Goal: Task Accomplishment & Management: Complete application form

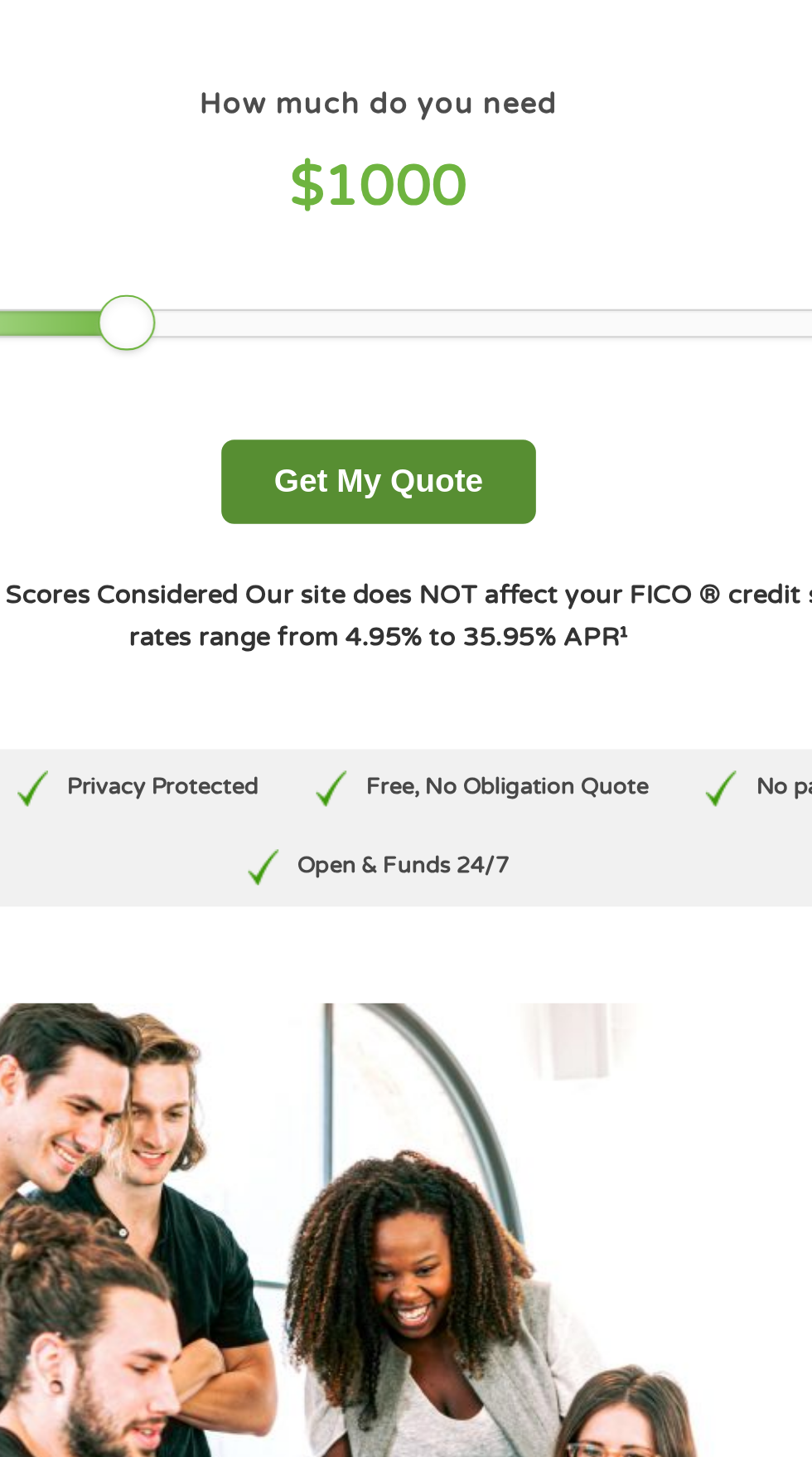
click at [443, 346] on button "Get My Quote" at bounding box center [406, 343] width 146 height 39
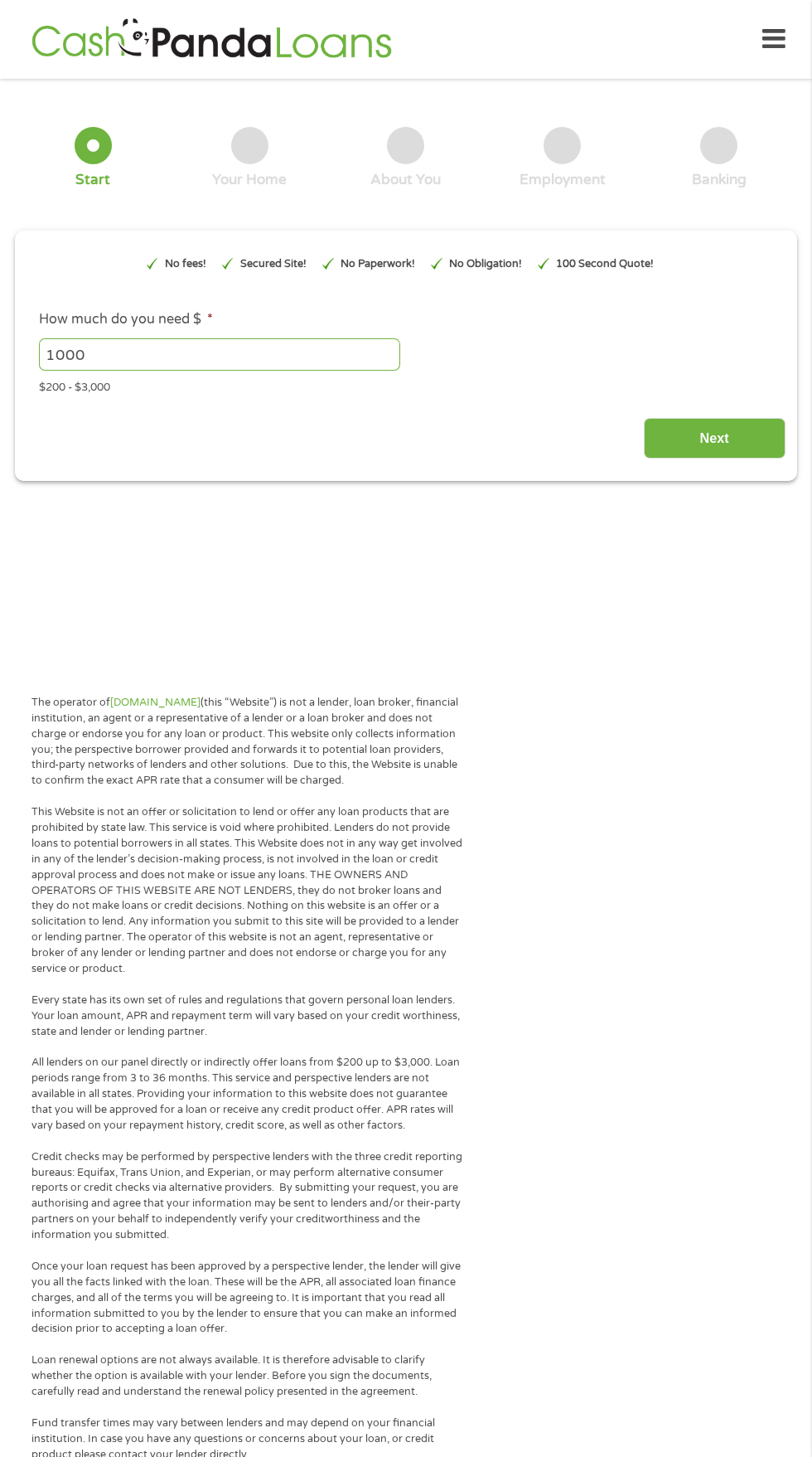
type input "EAIaIQobChMI7aCgmvqFjwMV1c7CBB2heAWrEAAYAiAAEgIsxvD_BwE"
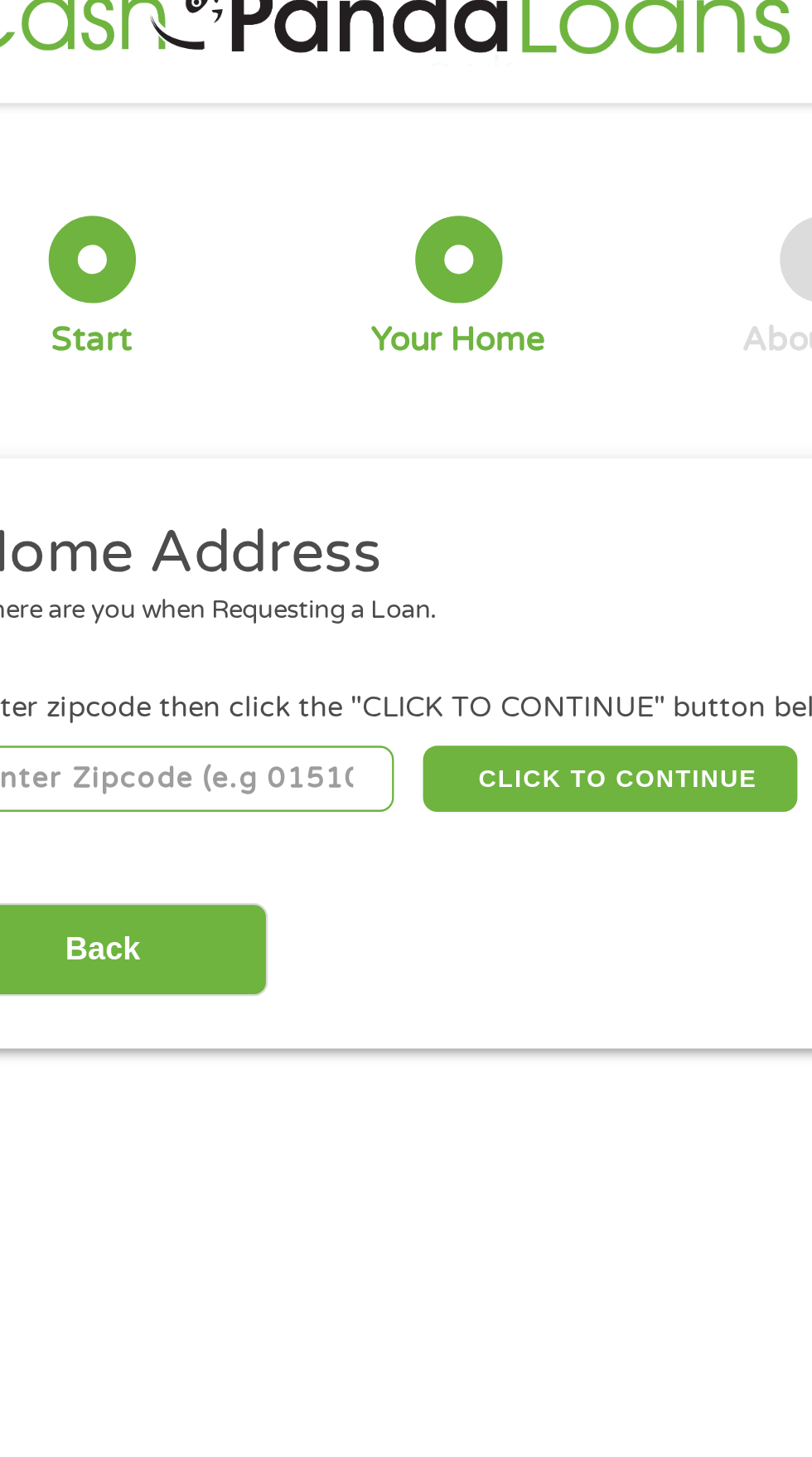
scroll to position [7, 0]
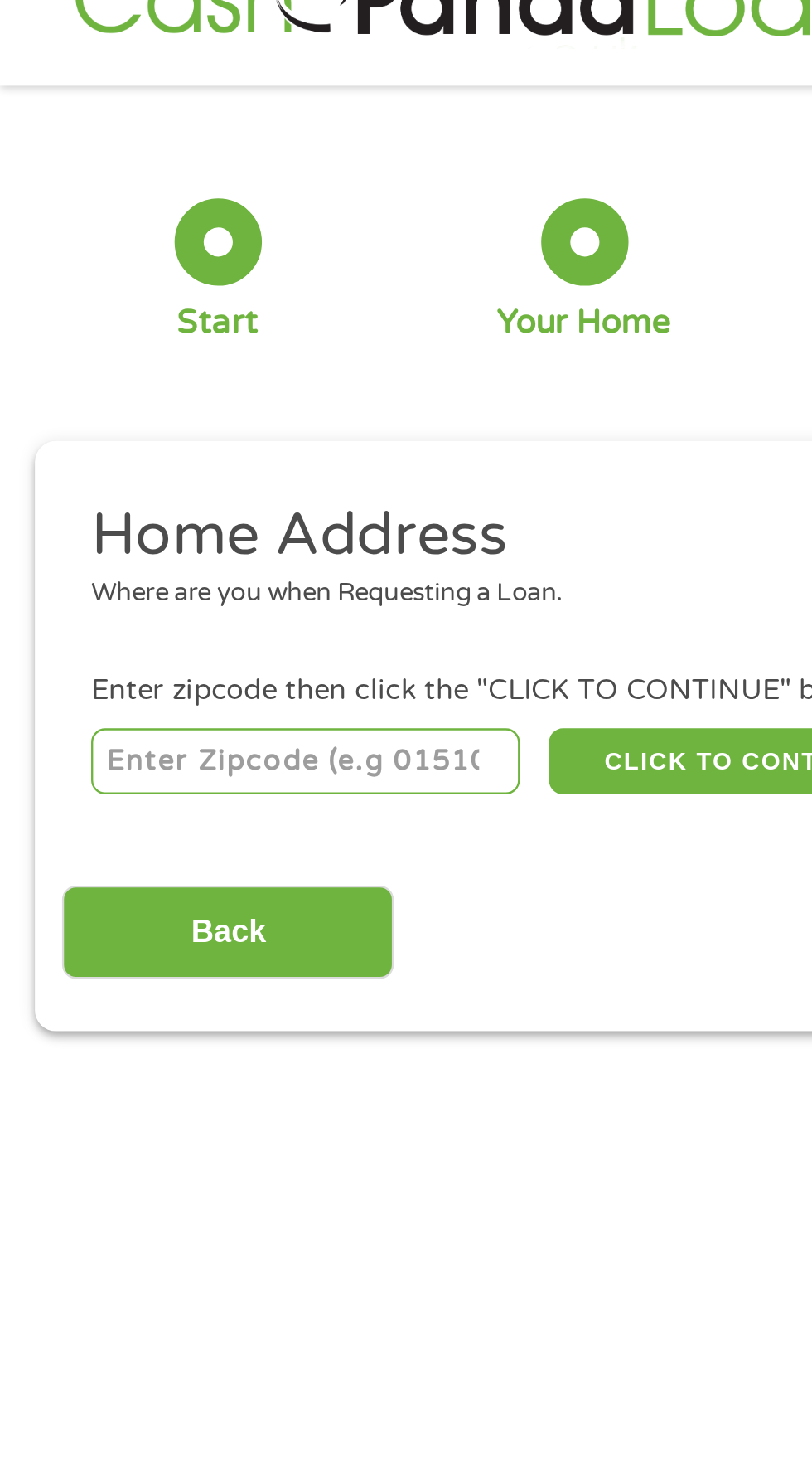
click at [65, 364] on input "number" at bounding box center [131, 360] width 184 height 28
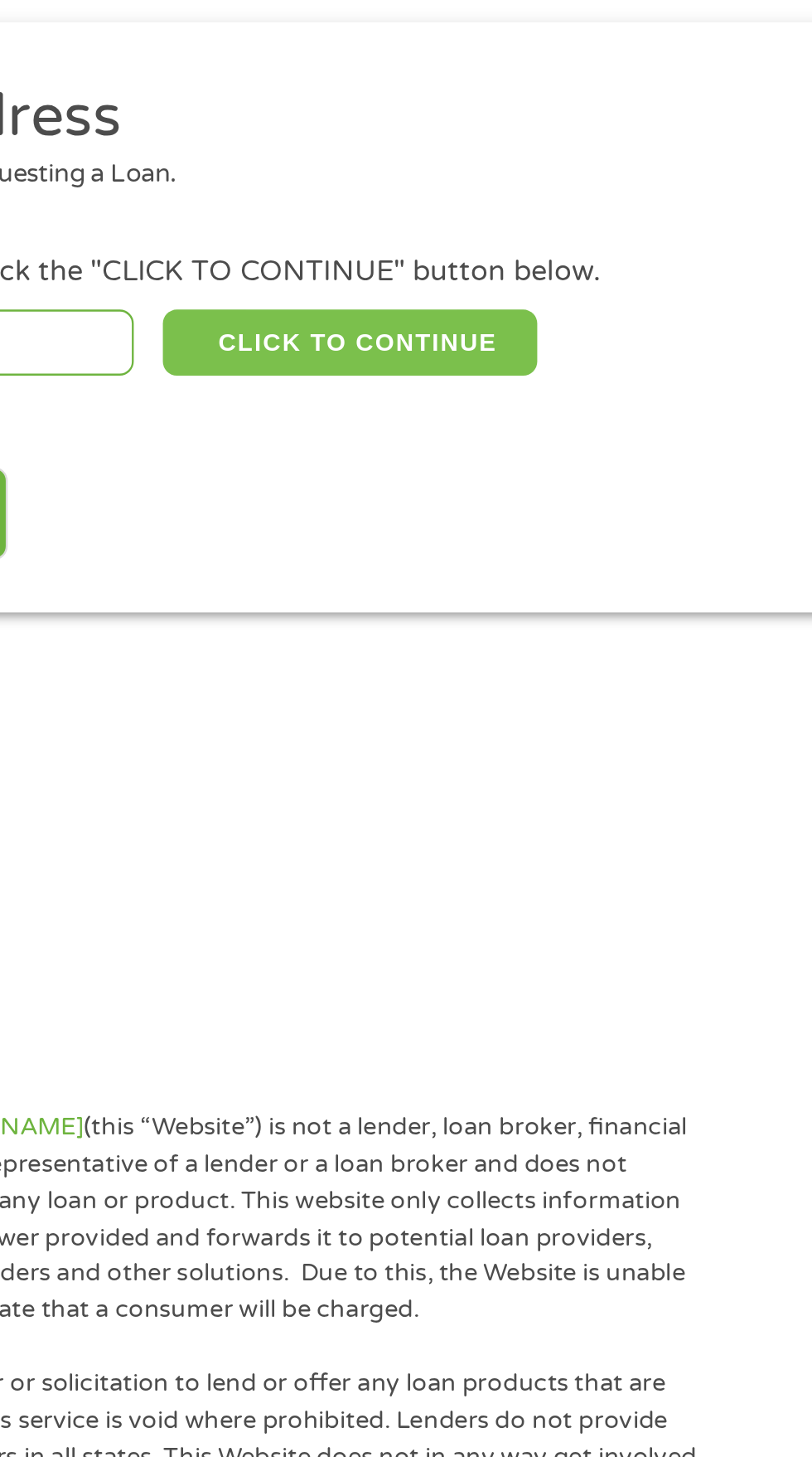
type input "93308"
click at [353, 355] on button "CLICK TO CONTINUE" at bounding box center [314, 360] width 160 height 28
type input "93308"
type input "[GEOGRAPHIC_DATA]"
select select "[US_STATE]"
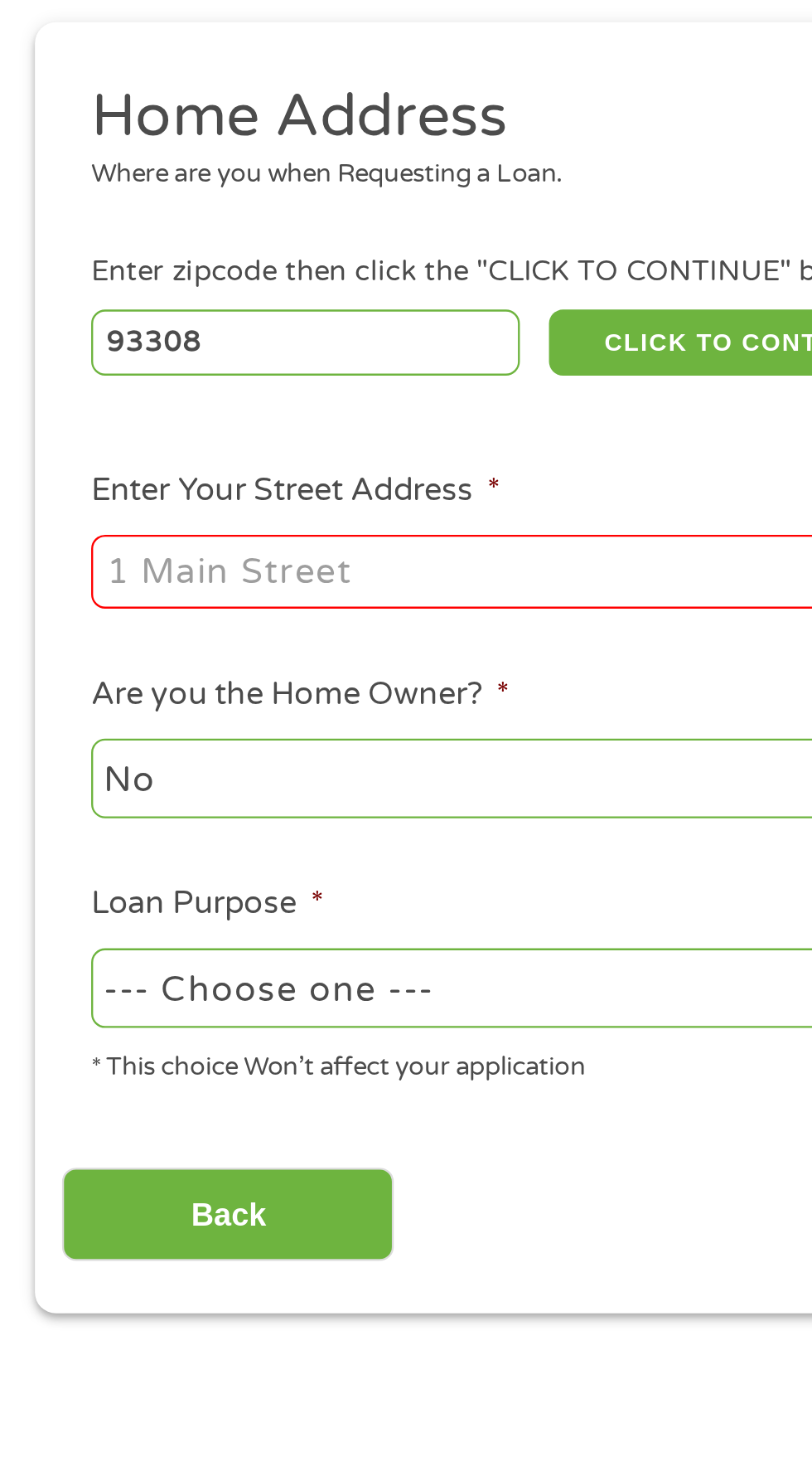
click at [256, 453] on input "Enter Your Street Address *" at bounding box center [217, 458] width 356 height 32
type input "[STREET_ADDRESS]"
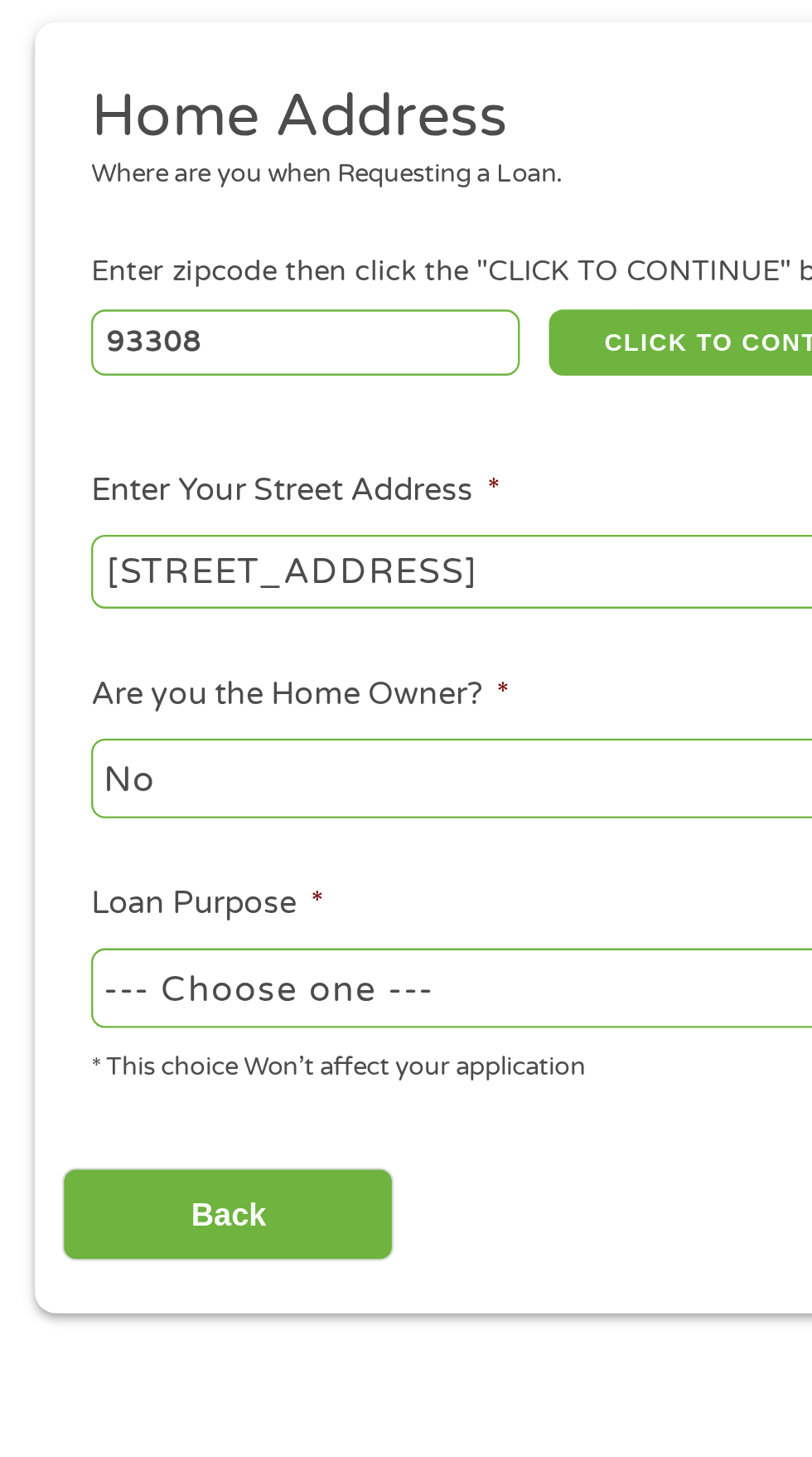
click at [276, 632] on select "--- Choose one --- Pay Bills Debt Consolidation Home Improvement Major Purchase…" at bounding box center [217, 635] width 356 height 34
select select "other"
click at [39, 620] on select "--- Choose one --- Pay Bills Debt Consolidation Home Improvement Major Purchase…" at bounding box center [217, 635] width 356 height 34
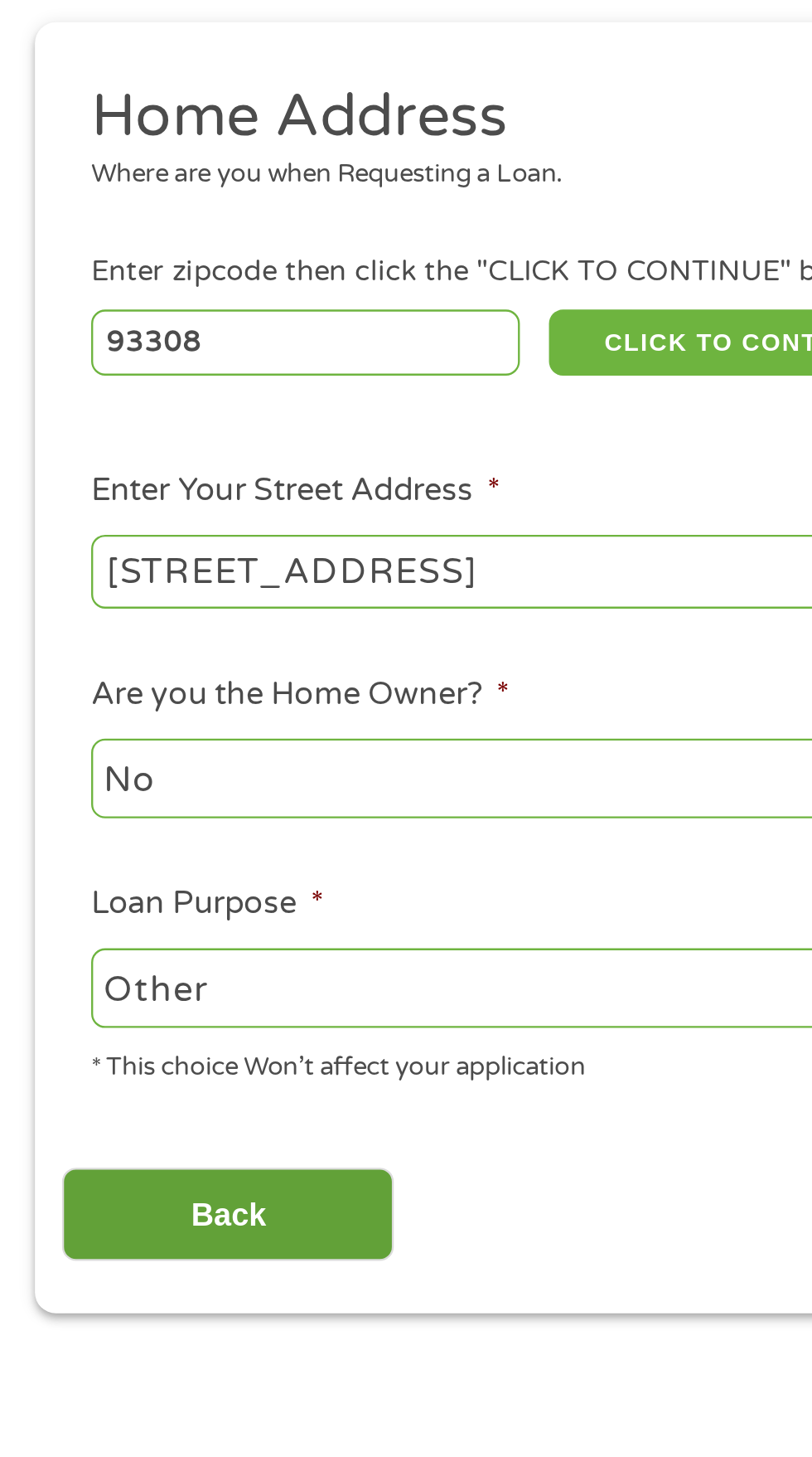
click at [145, 735] on input "Back" at bounding box center [97, 733] width 142 height 41
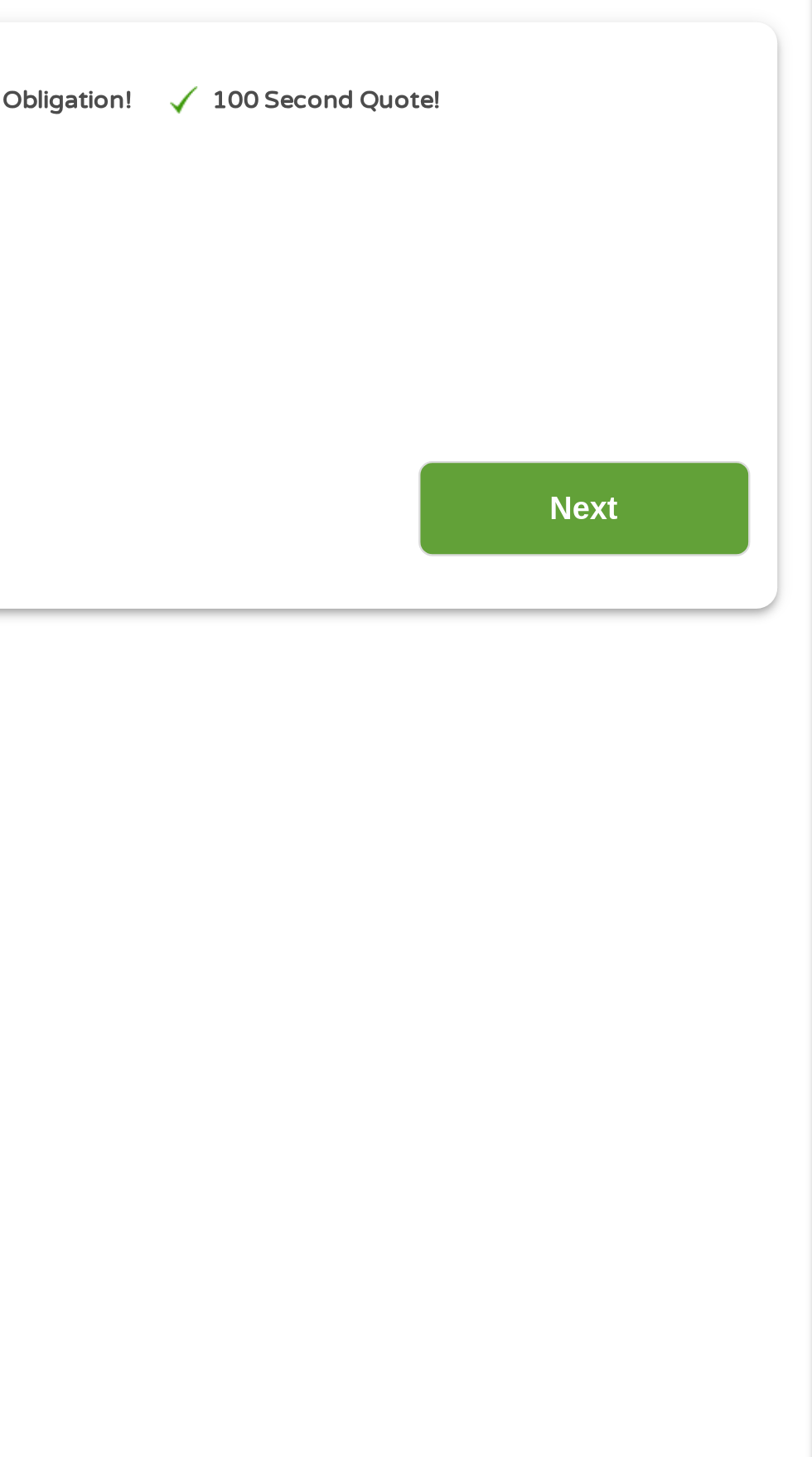
click at [722, 430] on input "Next" at bounding box center [715, 431] width 142 height 41
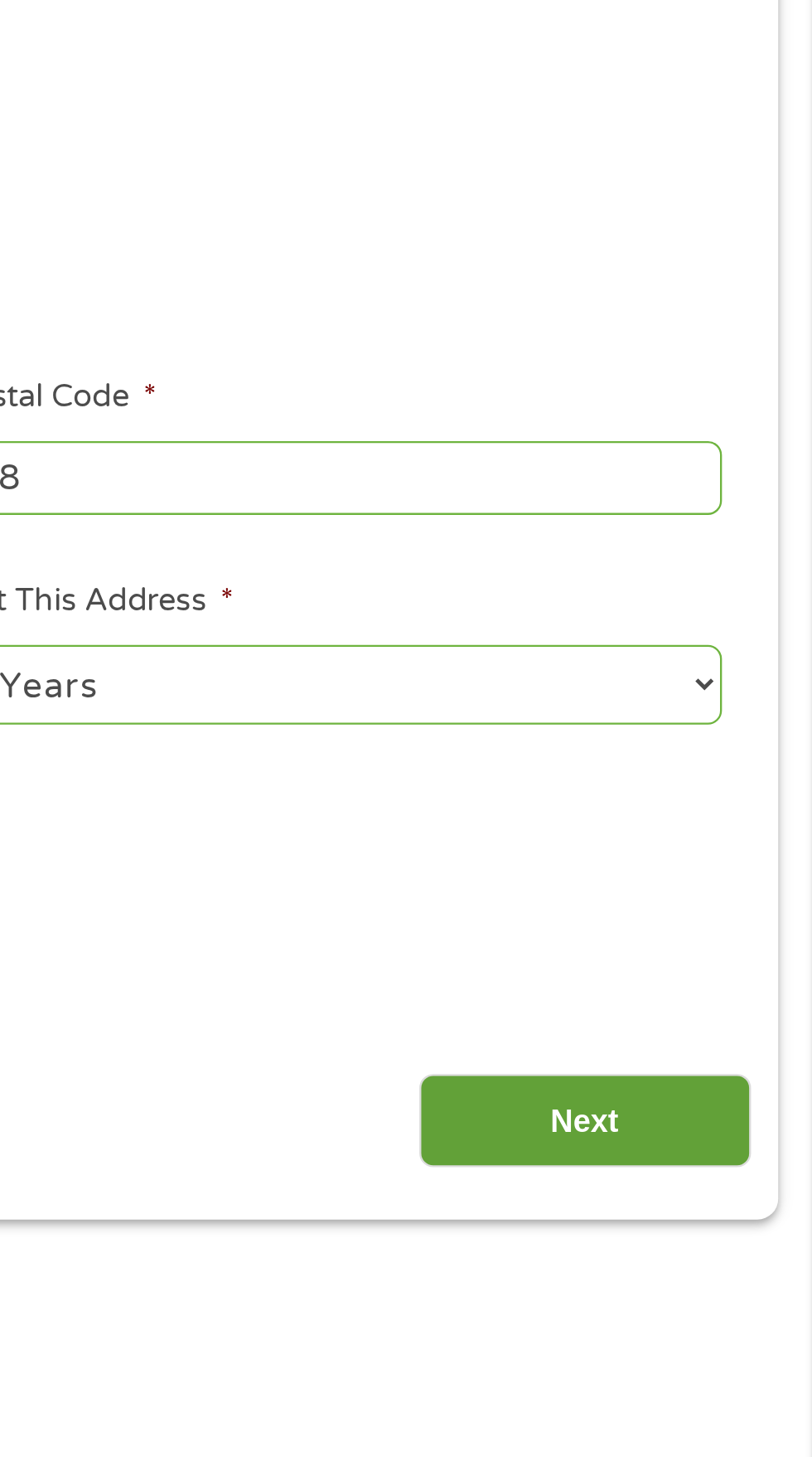
click at [754, 734] on input "Next" at bounding box center [715, 733] width 142 height 41
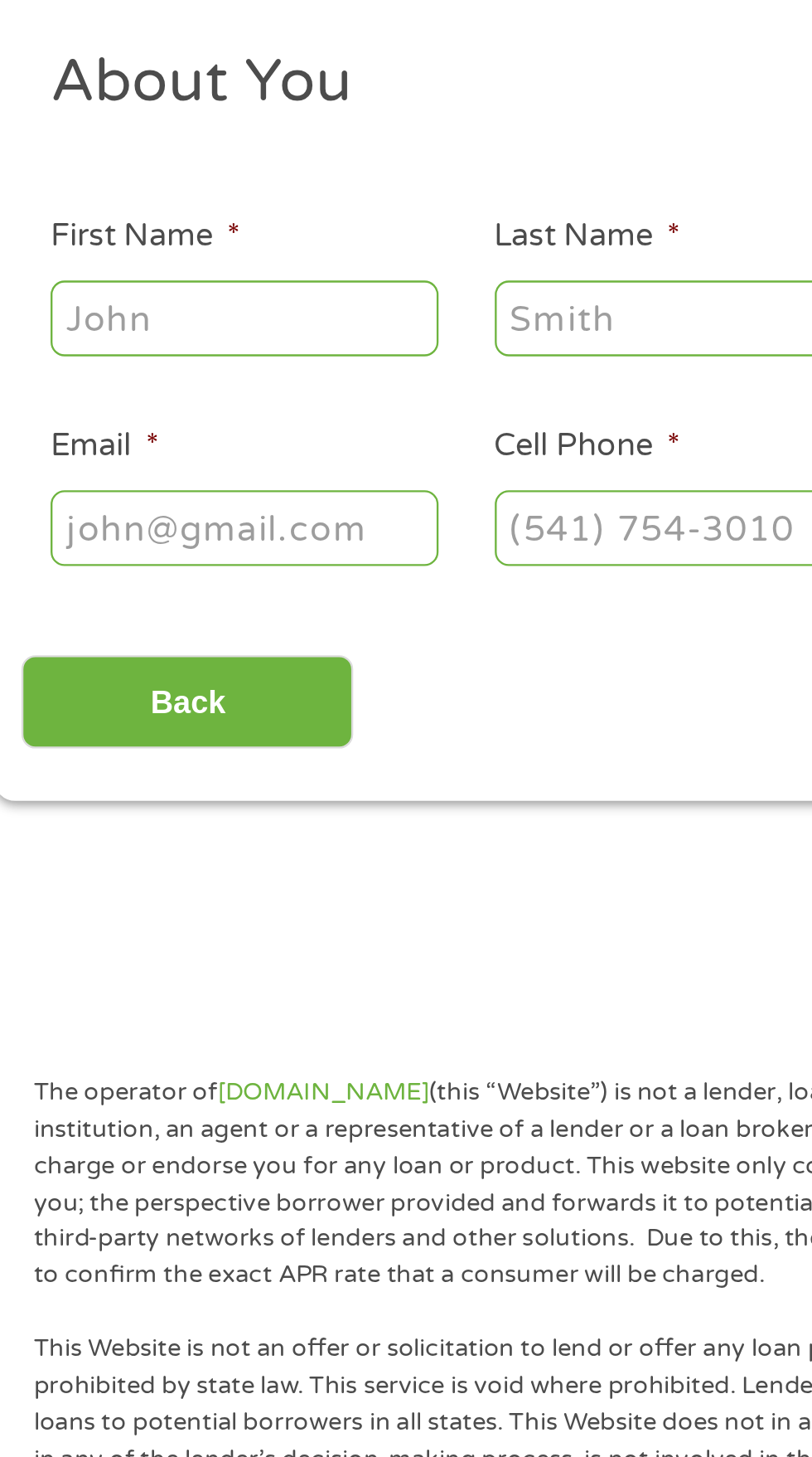
click at [82, 360] on input "First Name *" at bounding box center [121, 364] width 166 height 32
type input "[PERSON_NAME]"
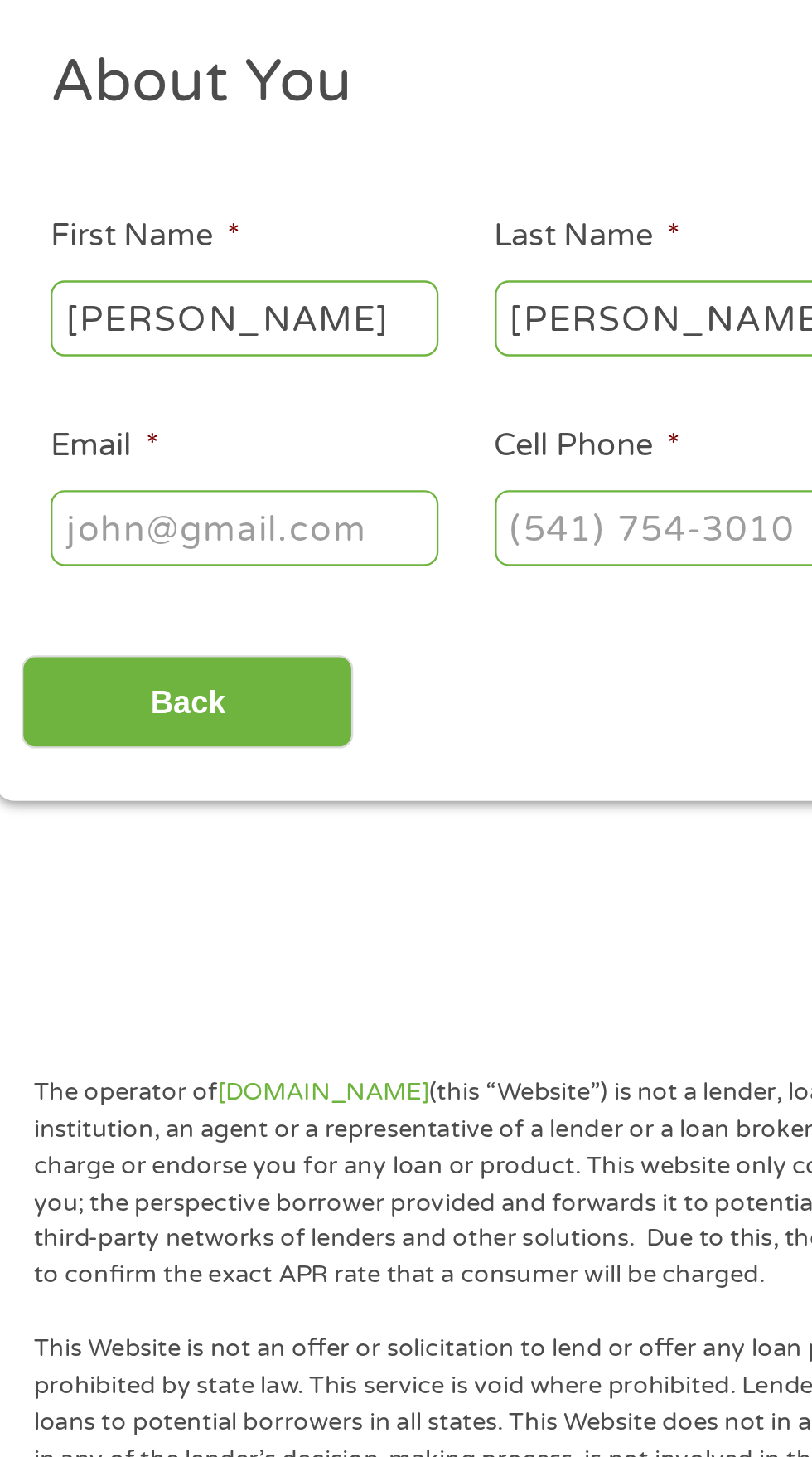
type input "[EMAIL_ADDRESS][DOMAIN_NAME]"
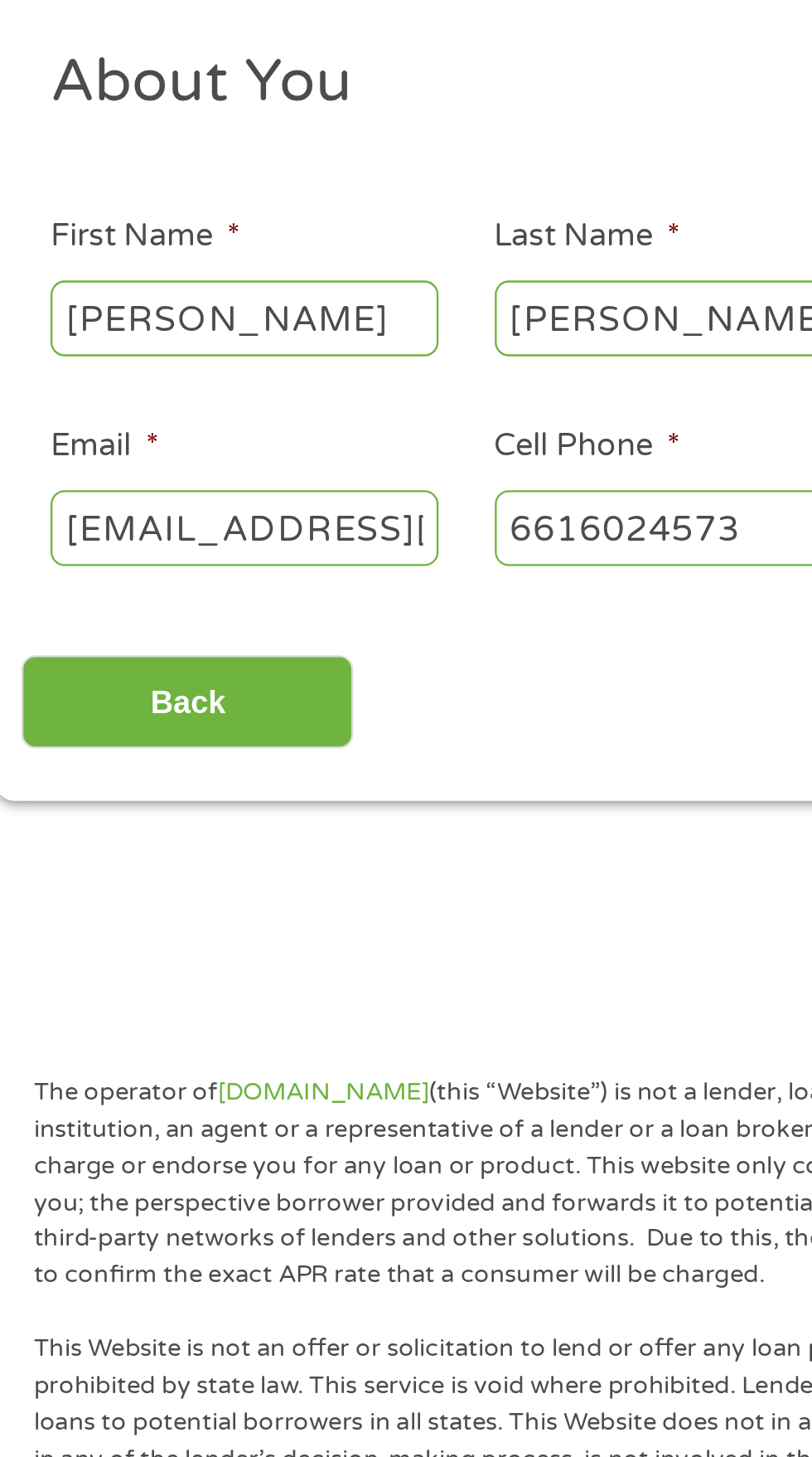
type input "[PHONE_NUMBER]"
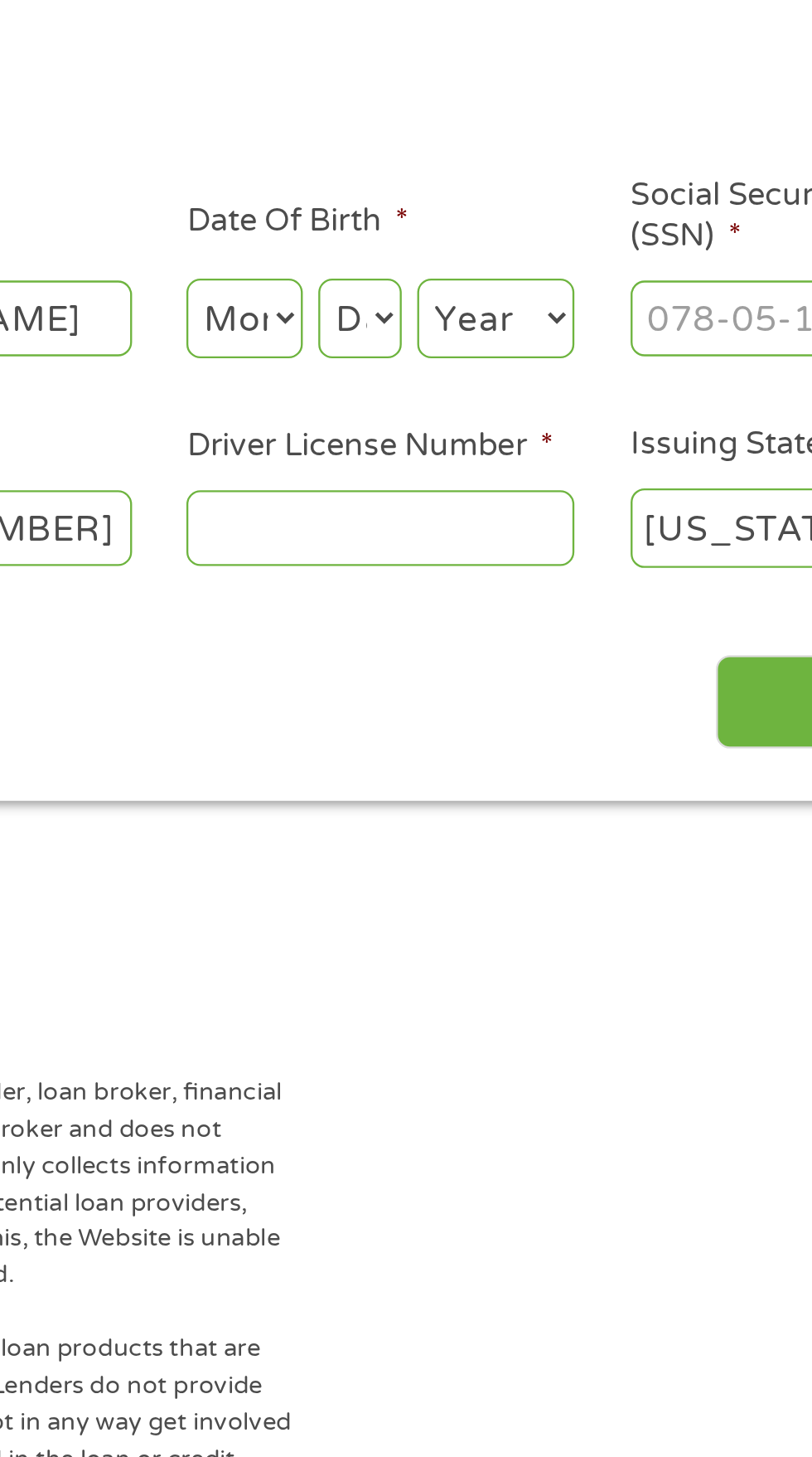
click at [430, 371] on select "Month 1 2 3 4 5 6 7 8 9 10 11 12" at bounding box center [443, 364] width 50 height 34
select select "1"
click at [418, 349] on select "Month 1 2 3 4 5 6 7 8 9 10 11 12" at bounding box center [443, 364] width 50 height 34
click at [495, 363] on select "Day 1 2 3 4 5 6 7 8 9 10 11 12 13 14 15 16 17 18 19 20 21 22 23 24 25 26 27 28 …" at bounding box center [492, 364] width 35 height 34
select select "28"
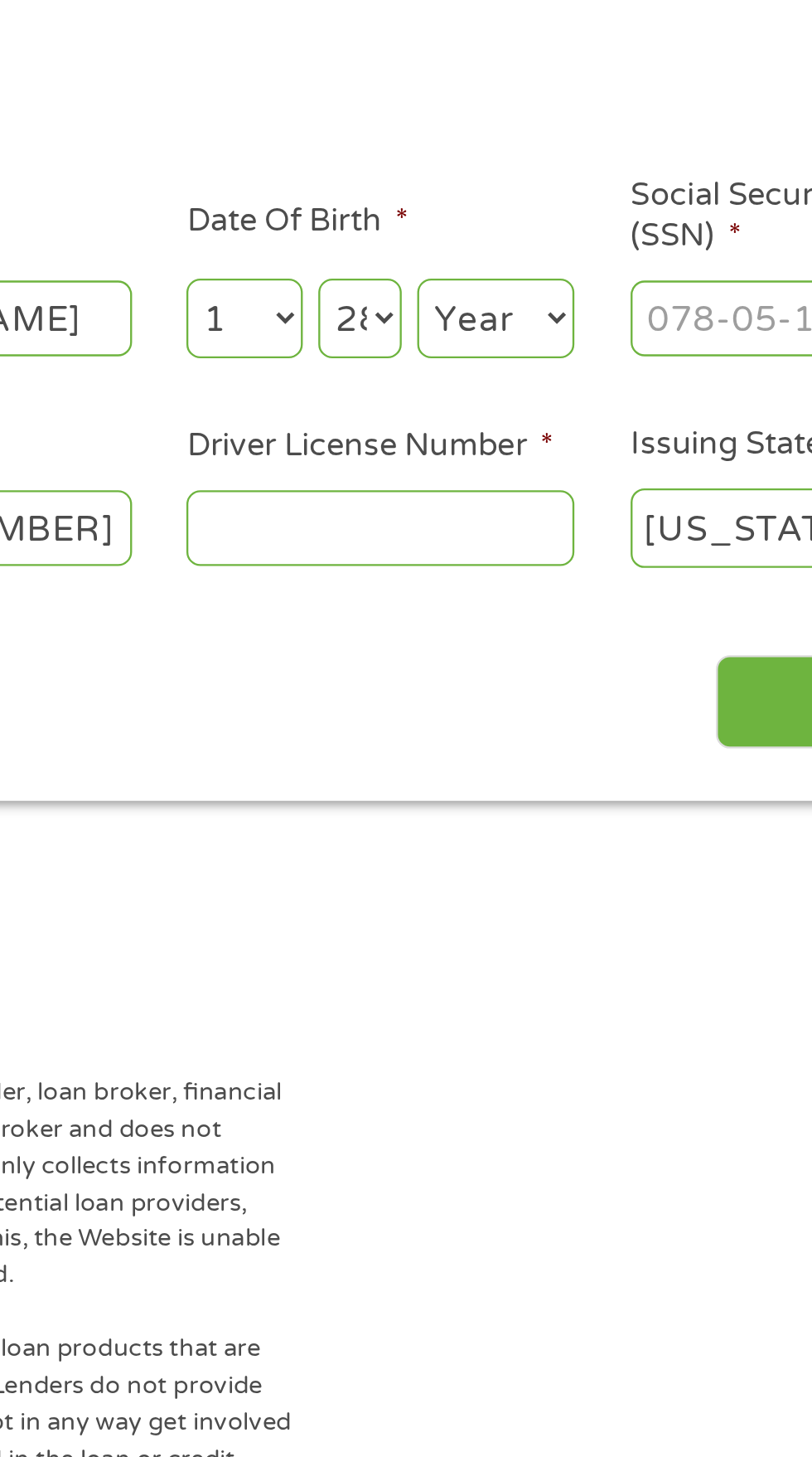
click at [475, 349] on select "Day 1 2 3 4 5 6 7 8 9 10 11 12 13 14 15 16 17 18 19 20 21 22 23 24 25 26 27 28 …" at bounding box center [492, 364] width 35 height 34
click at [552, 366] on select "Year [DATE] 2006 2005 2004 2003 2002 2001 2000 1999 1998 1997 1996 1995 1994 19…" at bounding box center [550, 364] width 67 height 34
select select "1979"
click at [516, 349] on select "Year [DATE] 2006 2005 2004 2003 2002 2001 2000 1999 1998 1997 1996 1995 1994 19…" at bounding box center [550, 364] width 67 height 34
click at [533, 450] on input "Driver License Number *" at bounding box center [501, 454] width 166 height 32
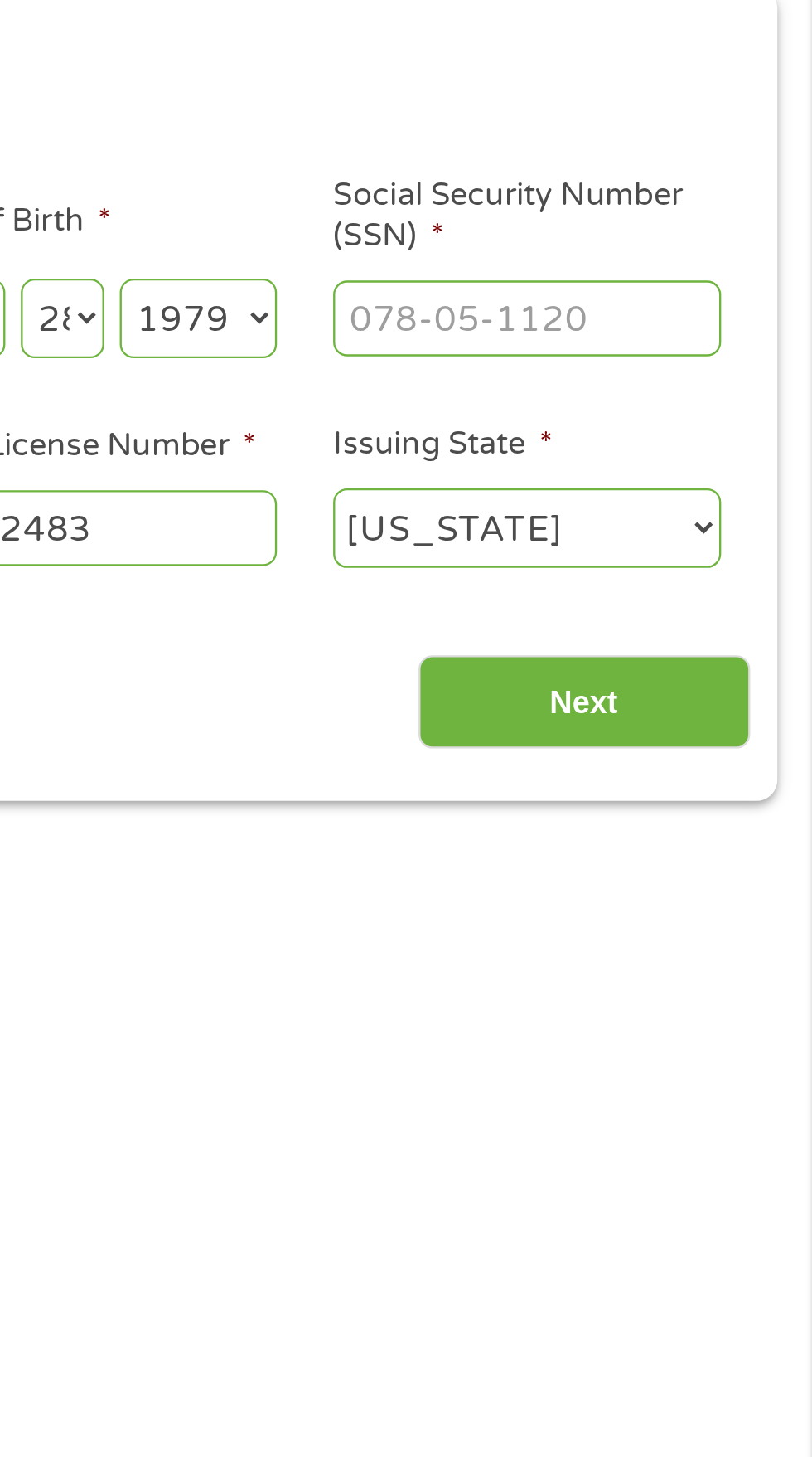
type input "B3562483"
click at [734, 365] on input "Social Security Number (SSN) *" at bounding box center [691, 364] width 166 height 32
type input "547-63-5033"
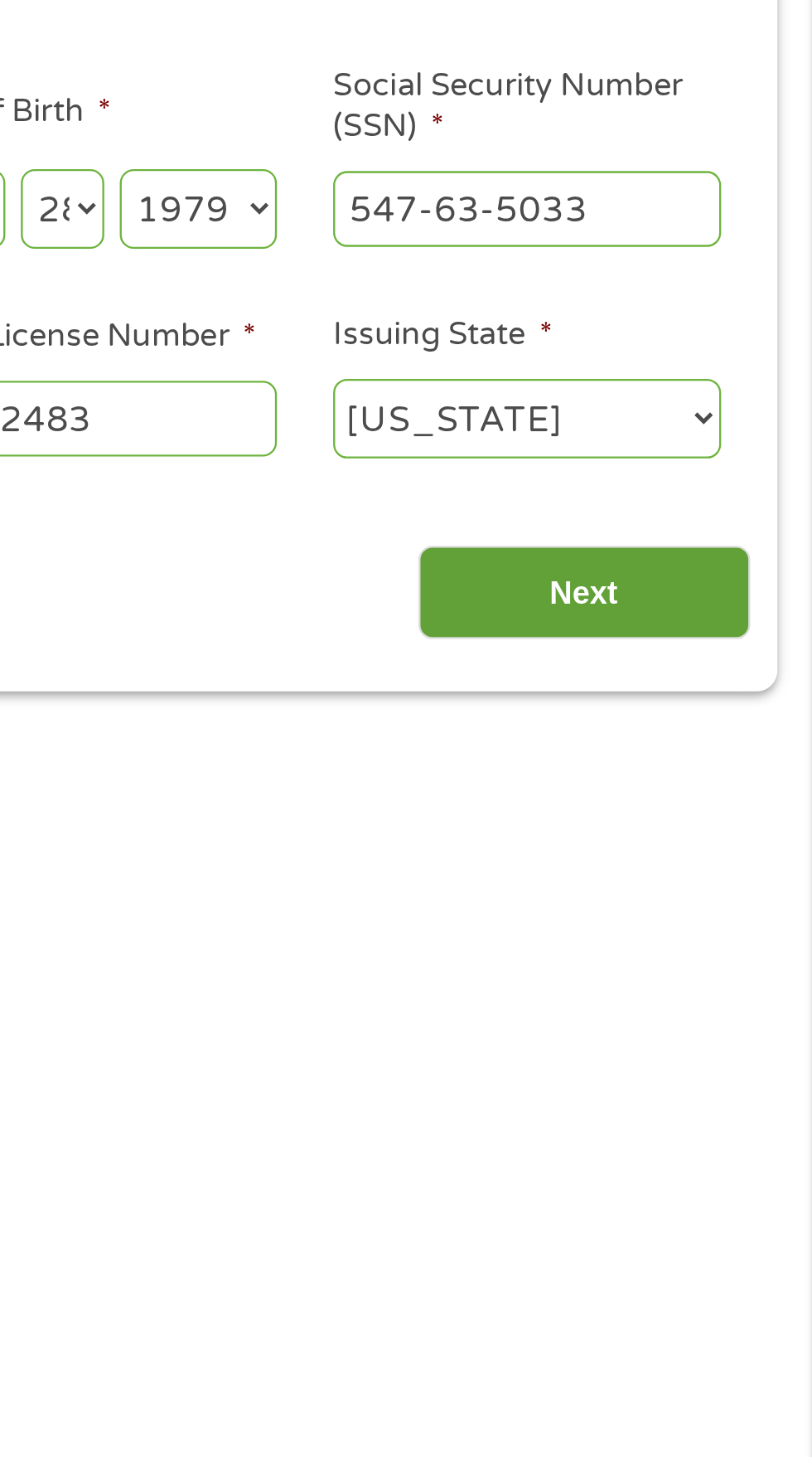
click at [756, 530] on input "Next" at bounding box center [715, 529] width 142 height 41
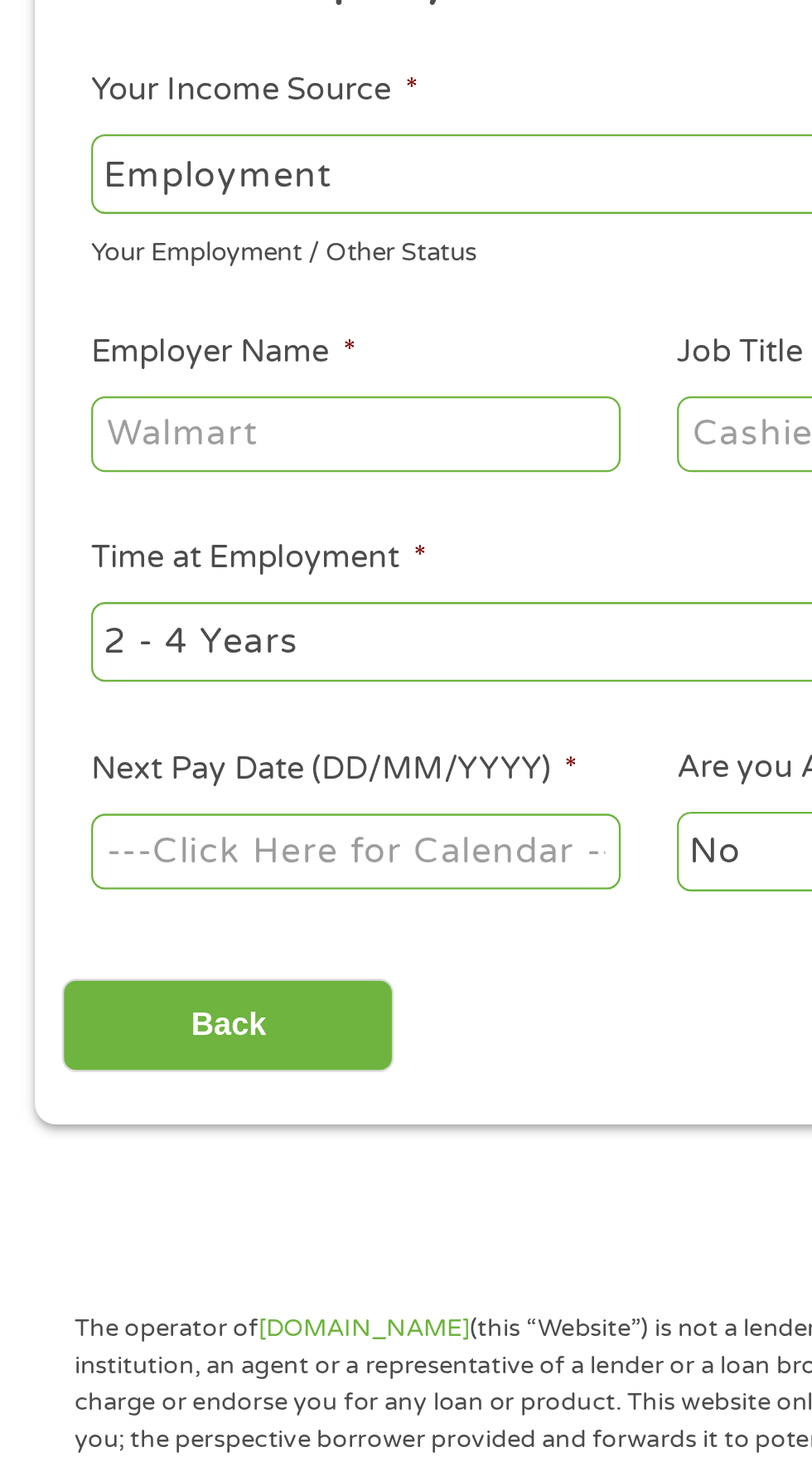
click at [74, 354] on select "--- Choose one --- Employment [DEMOGRAPHIC_DATA] Benefits" at bounding box center [217, 350] width 356 height 34
click at [39, 333] on select "--- Choose one --- Employment [DEMOGRAPHIC_DATA] Benefits" at bounding box center [217, 350] width 356 height 34
click at [216, 459] on input "Employer Name *" at bounding box center [152, 460] width 226 height 32
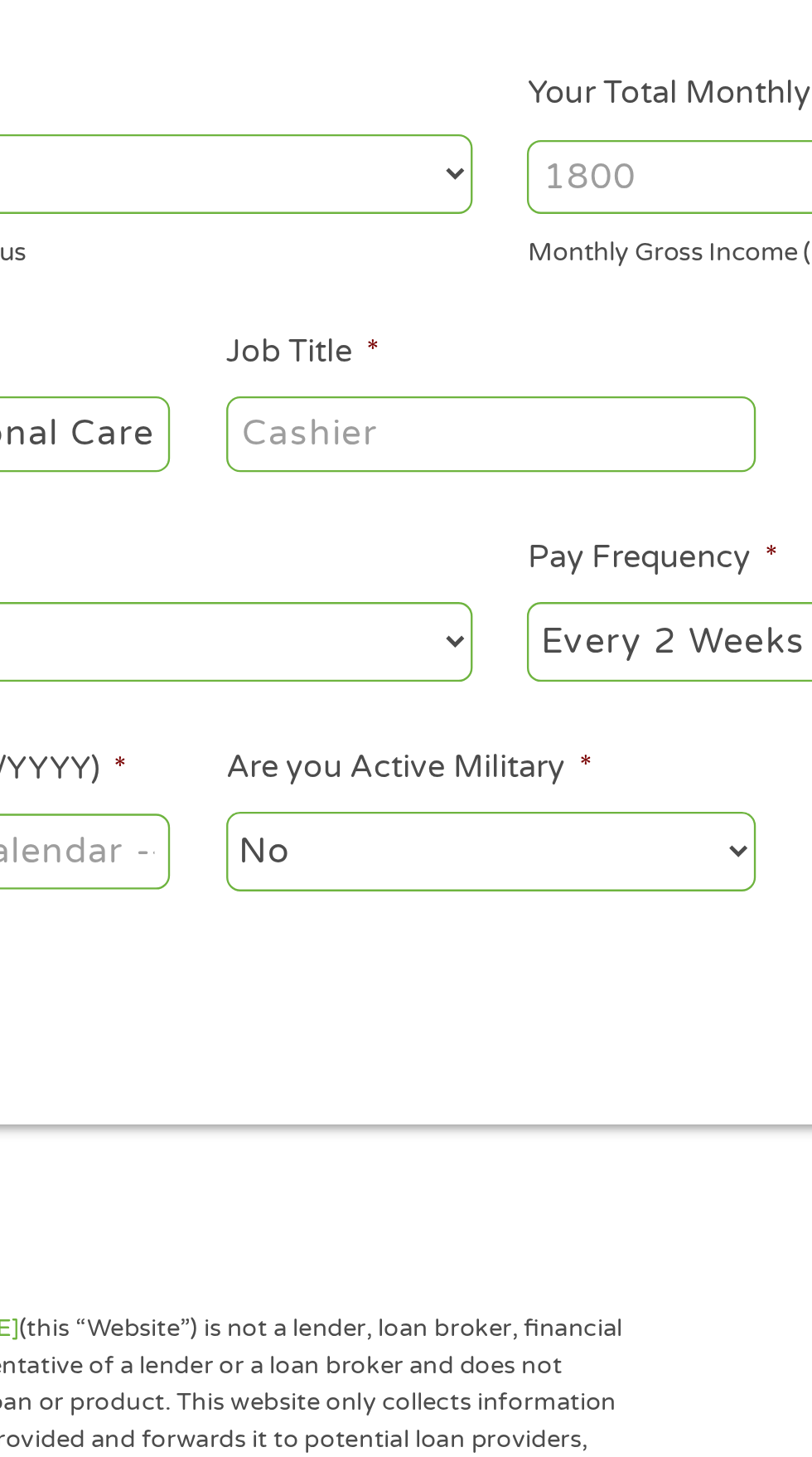
type input "Kern River Transitional Care"
click at [372, 457] on input "Job Title *" at bounding box center [402, 460] width 226 height 32
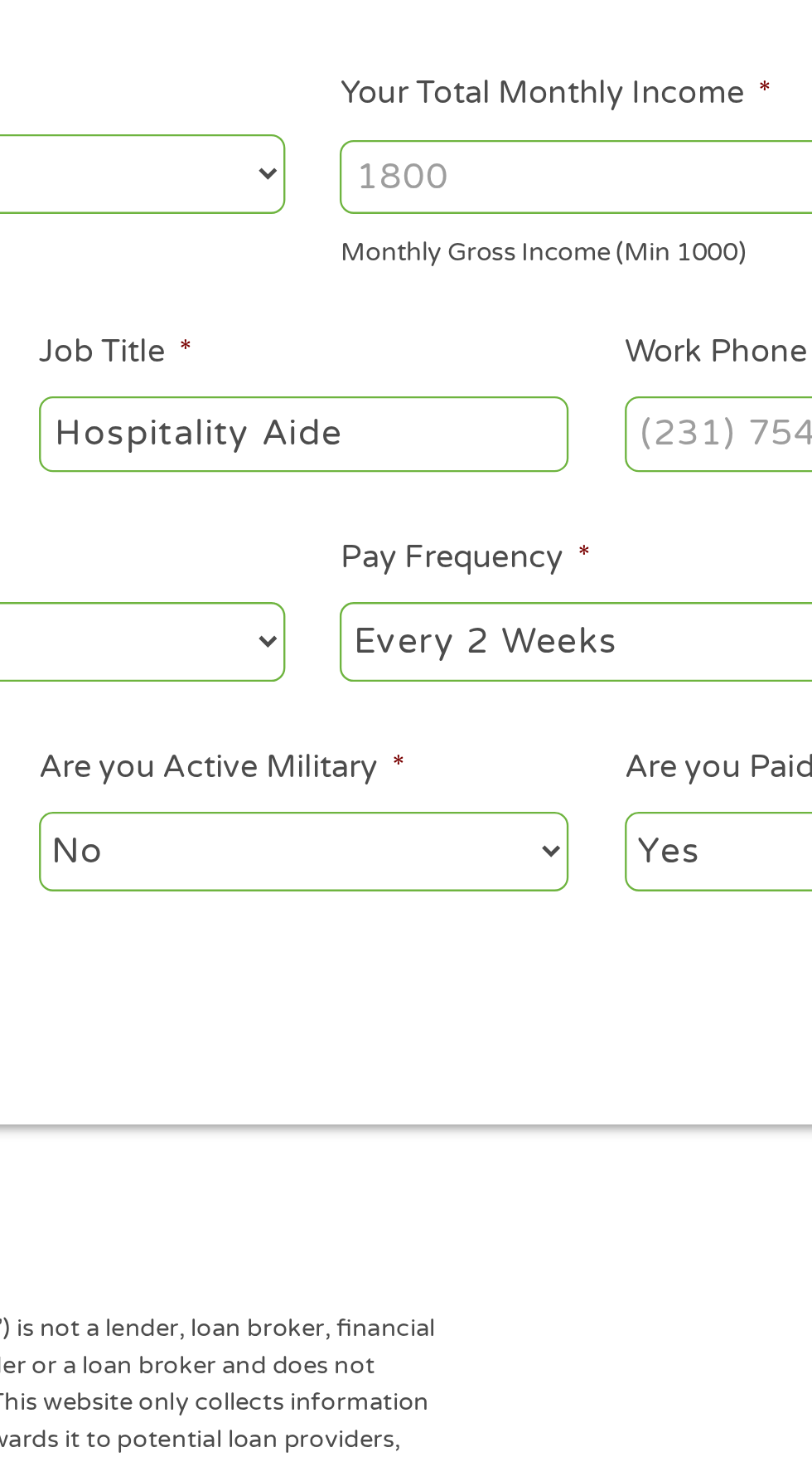
type input "Hospitality Aide"
click at [503, 349] on input "Your Total Monthly Income *" at bounding box center [596, 351] width 356 height 32
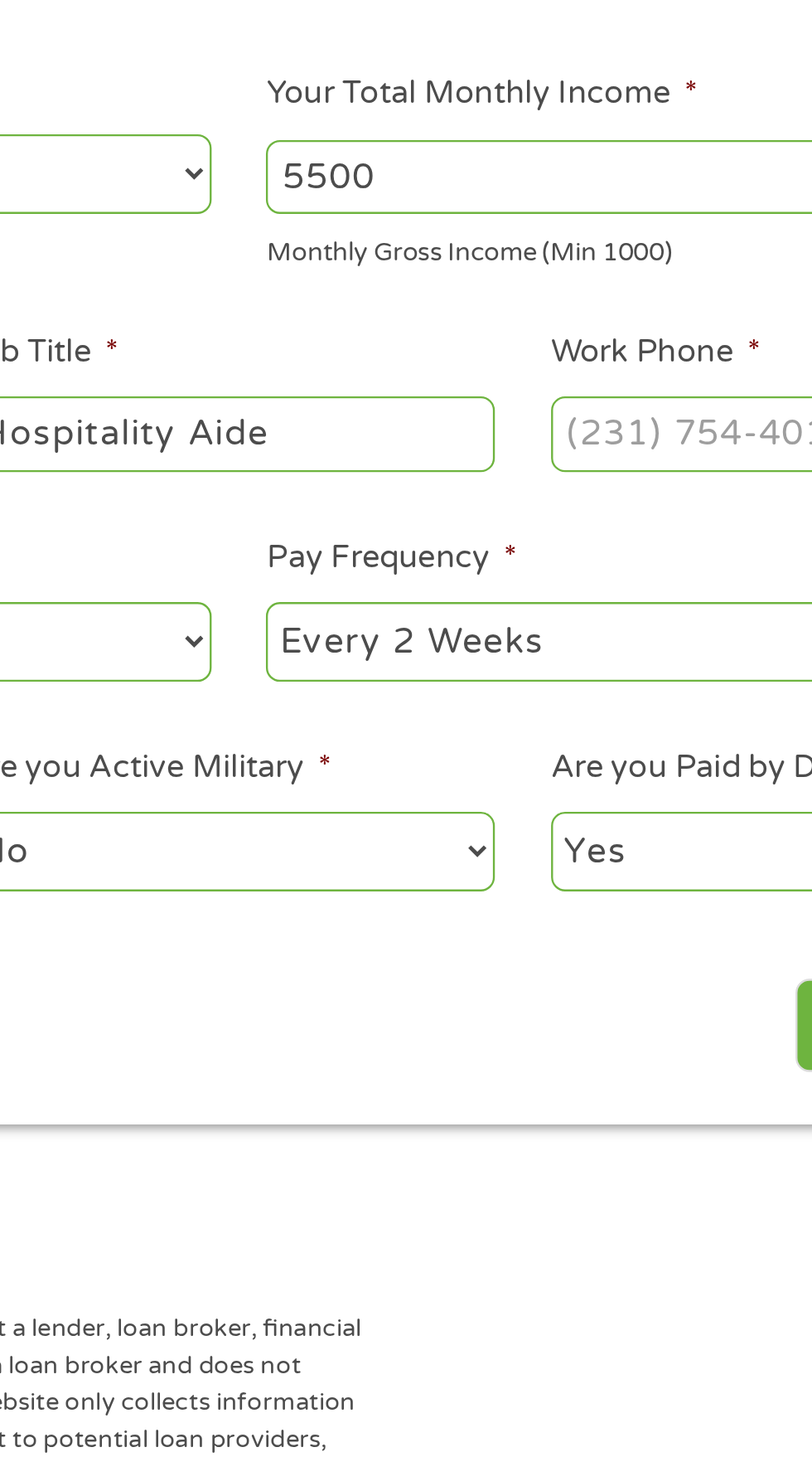
type input "5500"
click at [586, 460] on input "Work Phone *" at bounding box center [653, 460] width 226 height 32
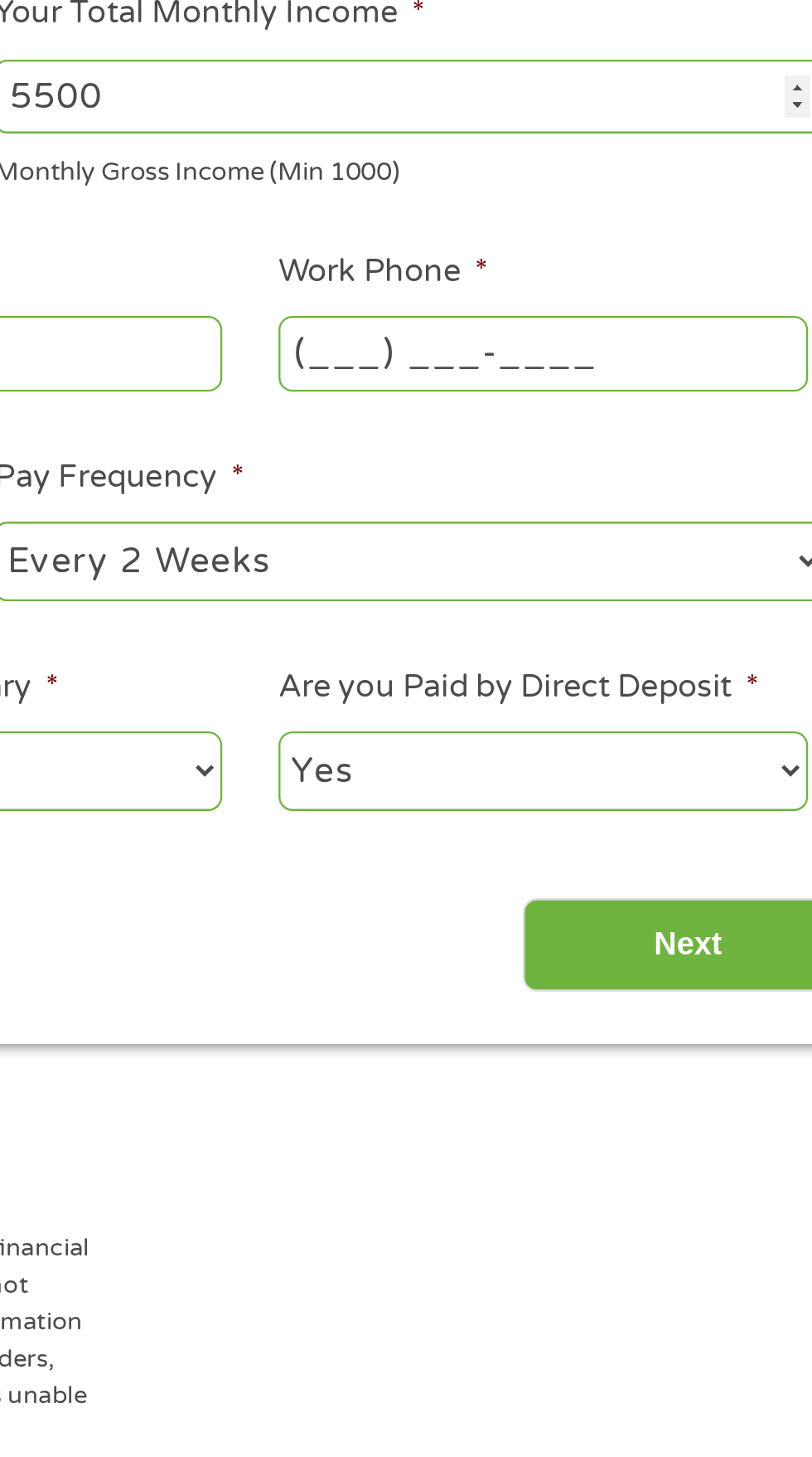
scroll to position [7, 0]
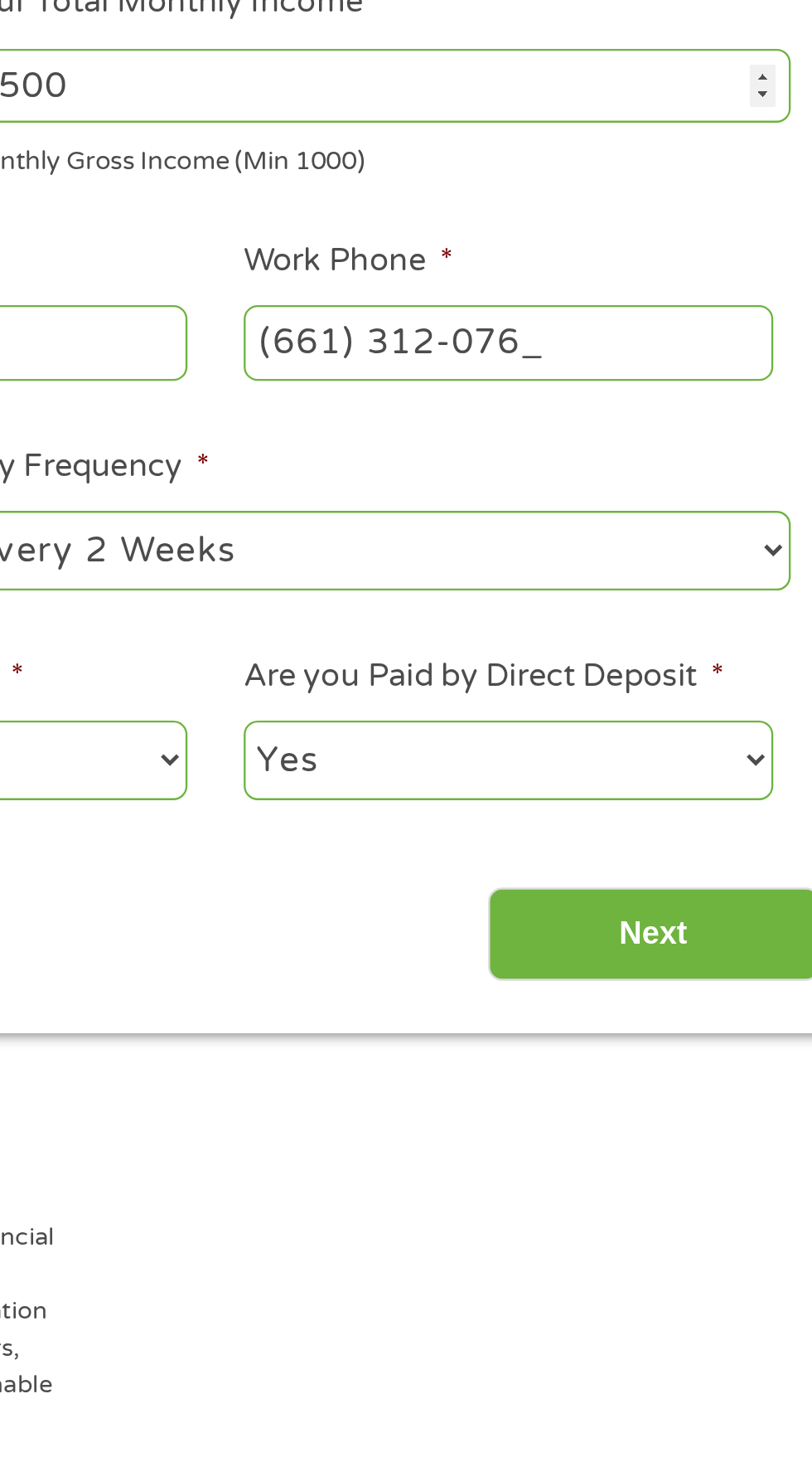
type input "[PHONE_NUMBER]"
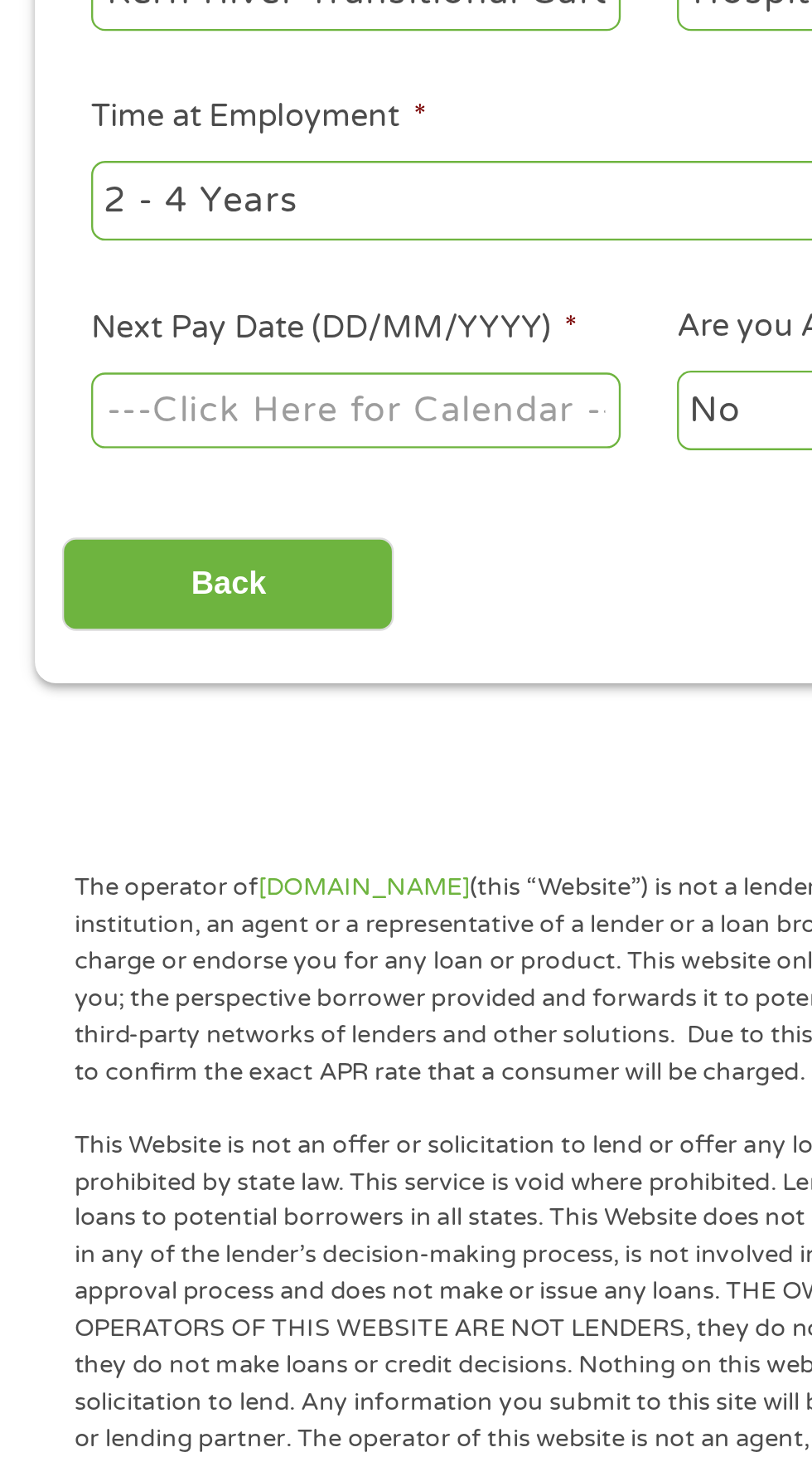
click at [222, 643] on body "Home Get Loan Offer How it works FAQs Blog Cash Loans Quick Loans Online Loans …" at bounding box center [406, 1257] width 812 height 2528
click at [216, 638] on input "Next Pay Date (DD/MM/YYYY) *" at bounding box center [152, 639] width 226 height 32
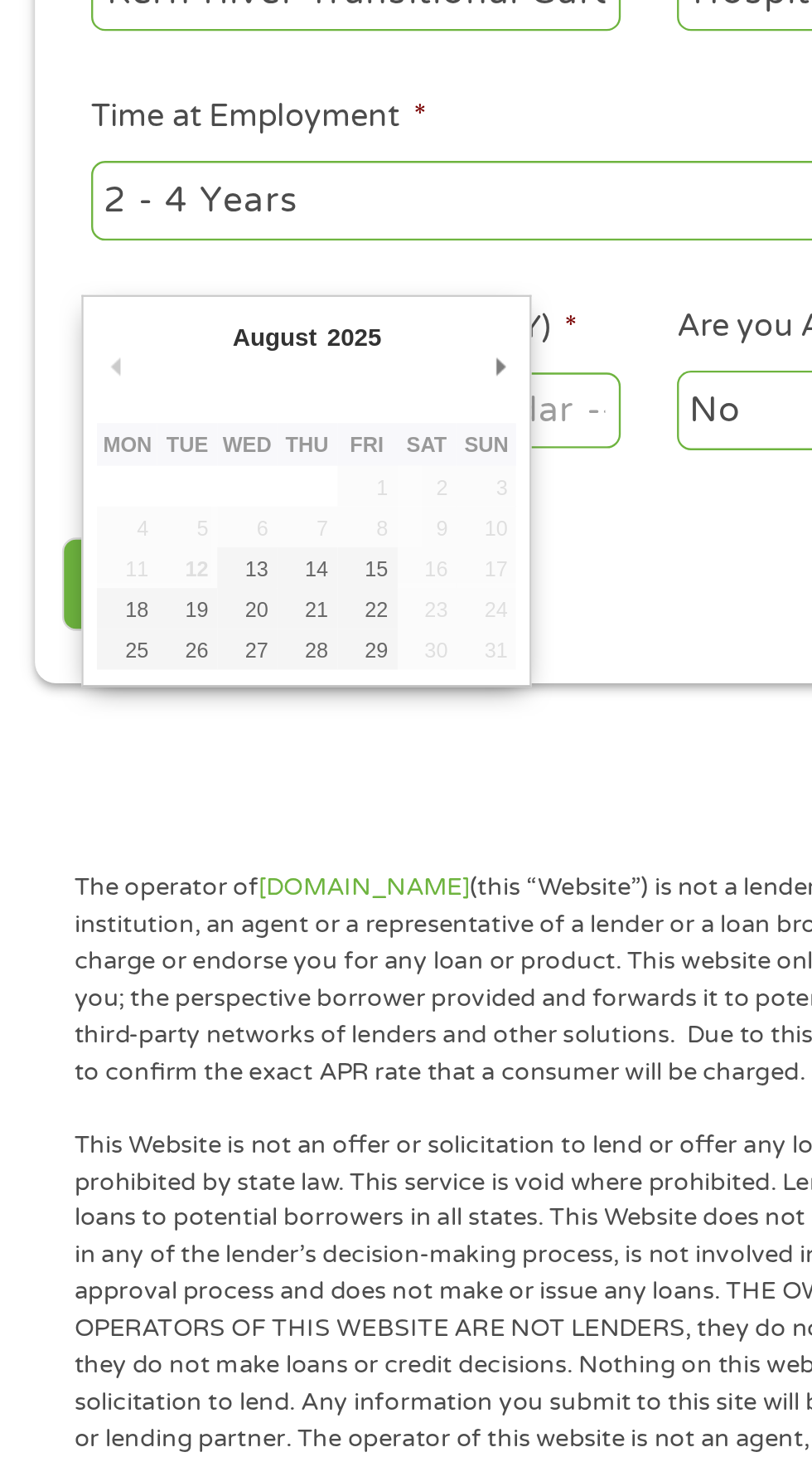
type input "[DATE]"
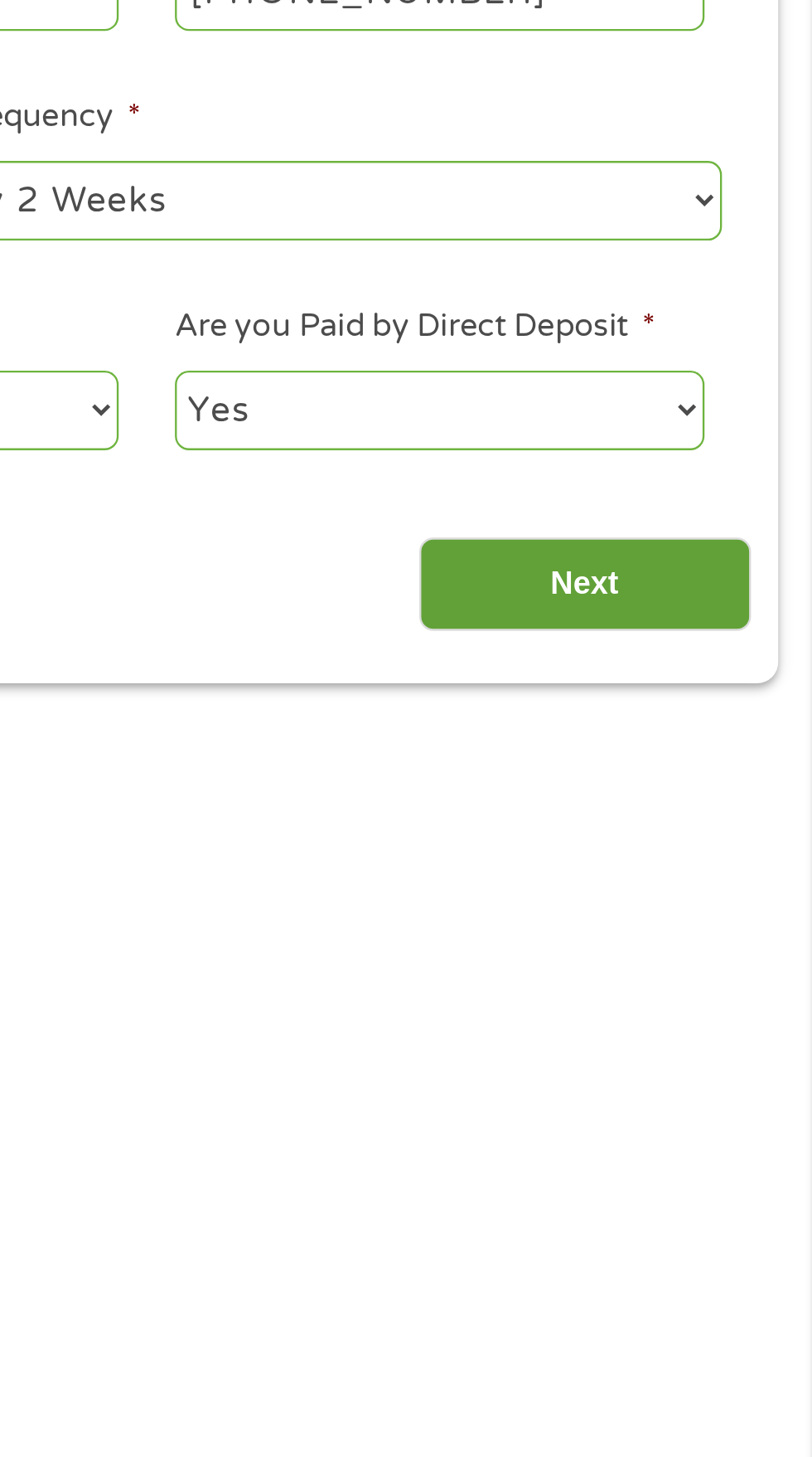
click at [750, 713] on input "Next" at bounding box center [715, 714] width 142 height 41
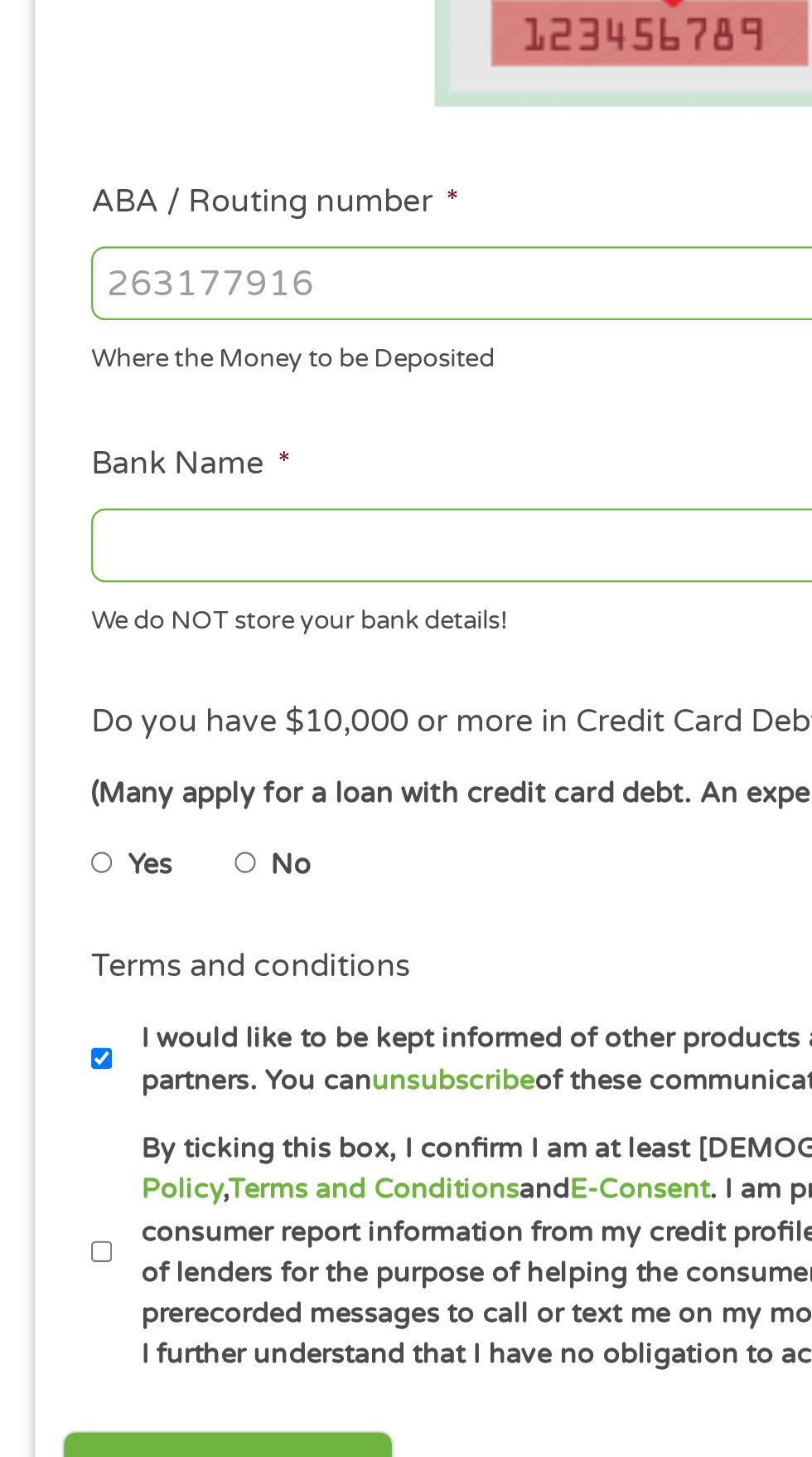
click at [189, 583] on input "ABA / Routing number *" at bounding box center [217, 584] width 356 height 32
click at [137, 582] on input "ABA / Routing number *" at bounding box center [217, 584] width 356 height 32
type input "041215663"
type input "[PERSON_NAME] BANK"
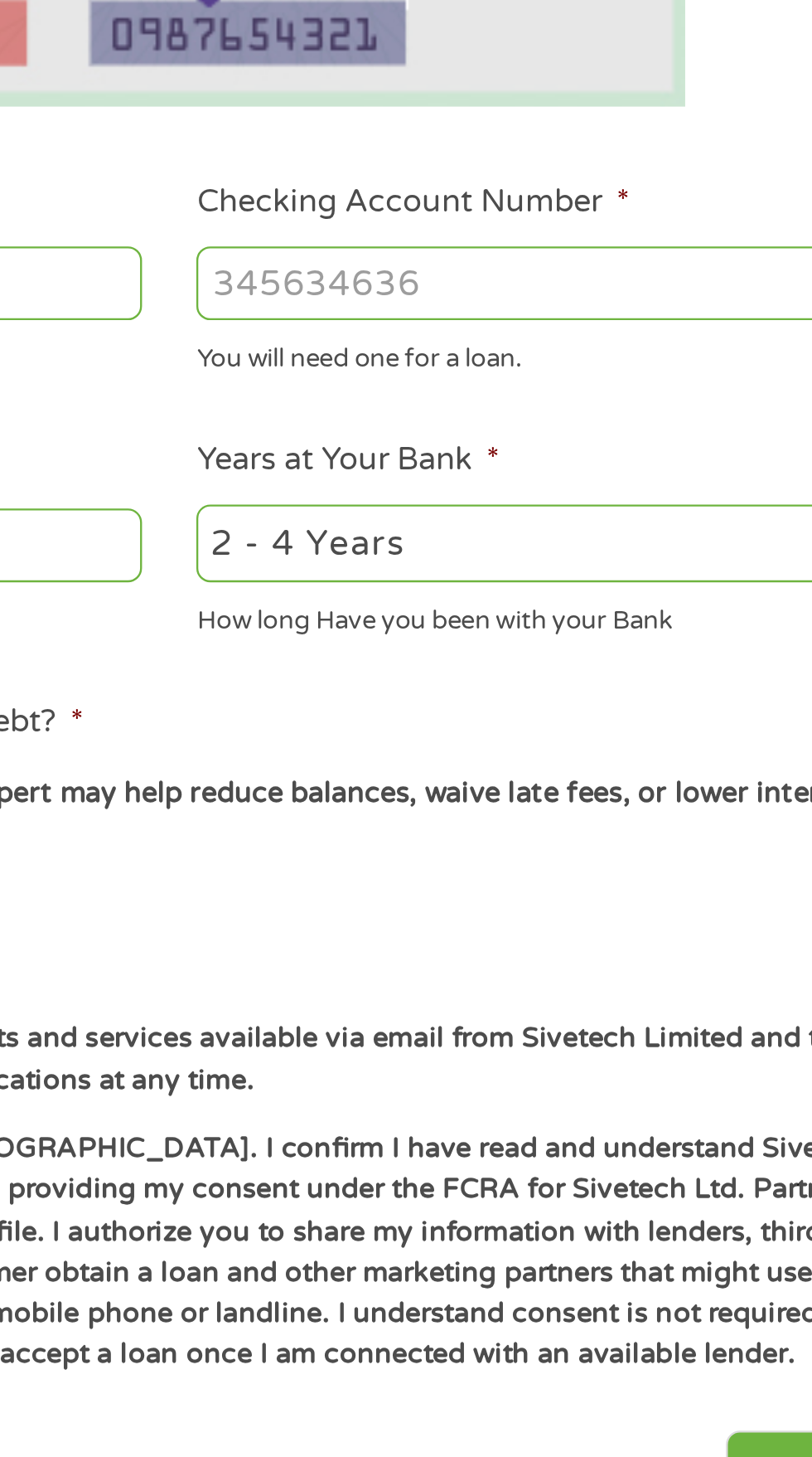
type input "041215663"
click at [583, 585] on input "Checking Account Number *" at bounding box center [596, 584] width 356 height 32
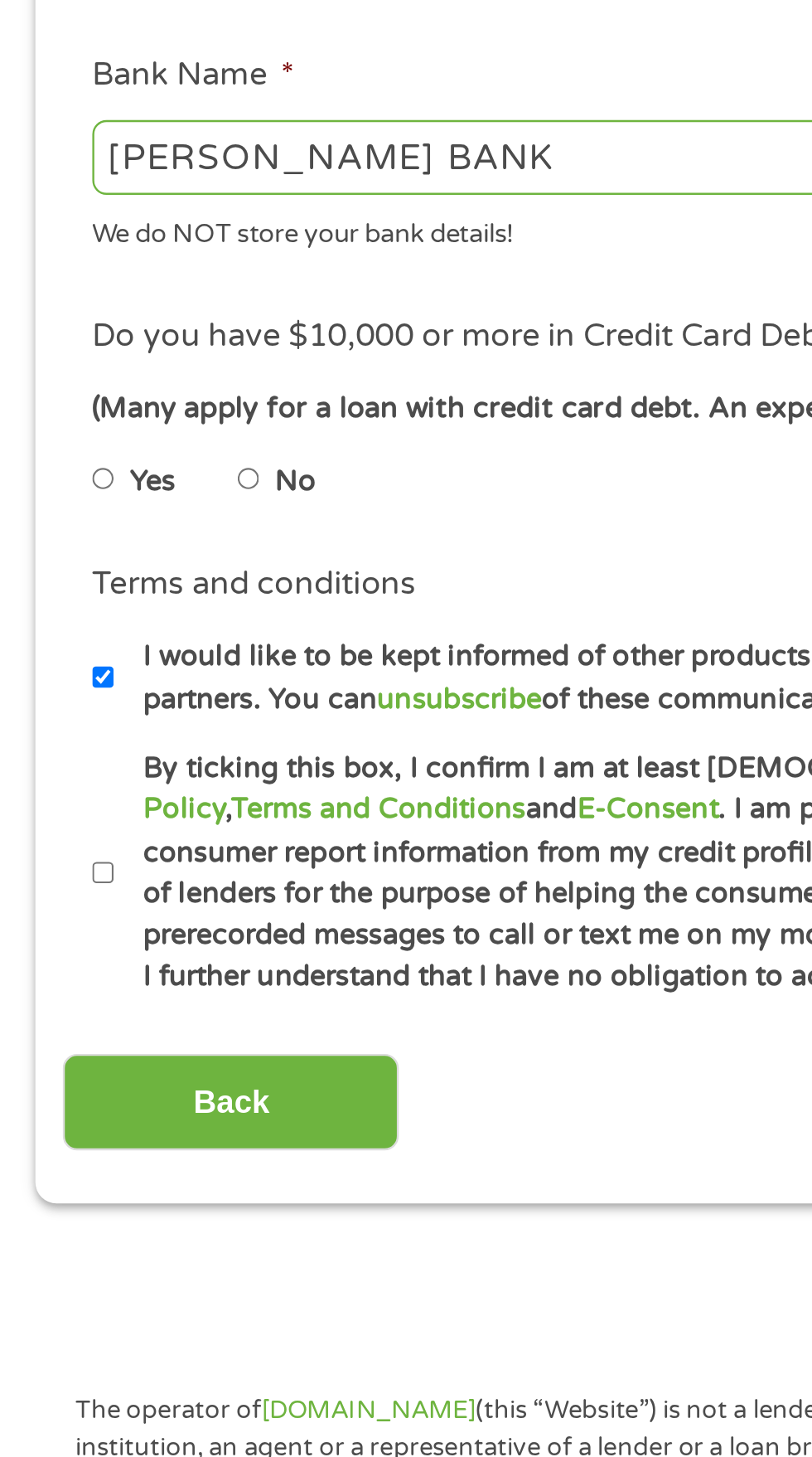
type input "1308555377965"
click at [109, 831] on input "No" at bounding box center [105, 833] width 10 height 27
radio input "true"
click at [43, 1012] on input "By ticking this box, I confirm I am at least [DEMOGRAPHIC_DATA]. I confirm I ha…" at bounding box center [44, 998] width 10 height 27
checkbox input "true"
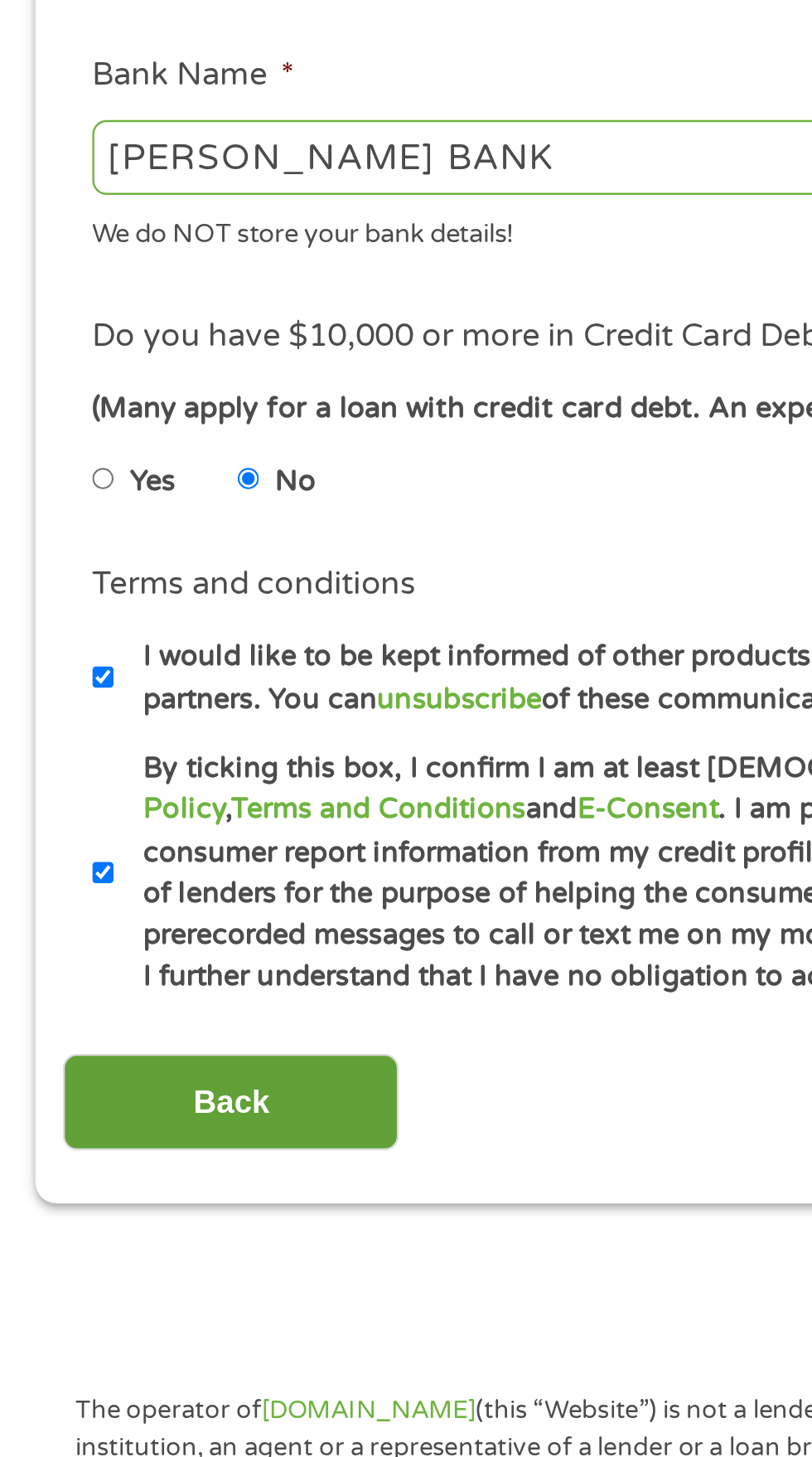
click at [127, 1102] on input "Back" at bounding box center [97, 1095] width 142 height 41
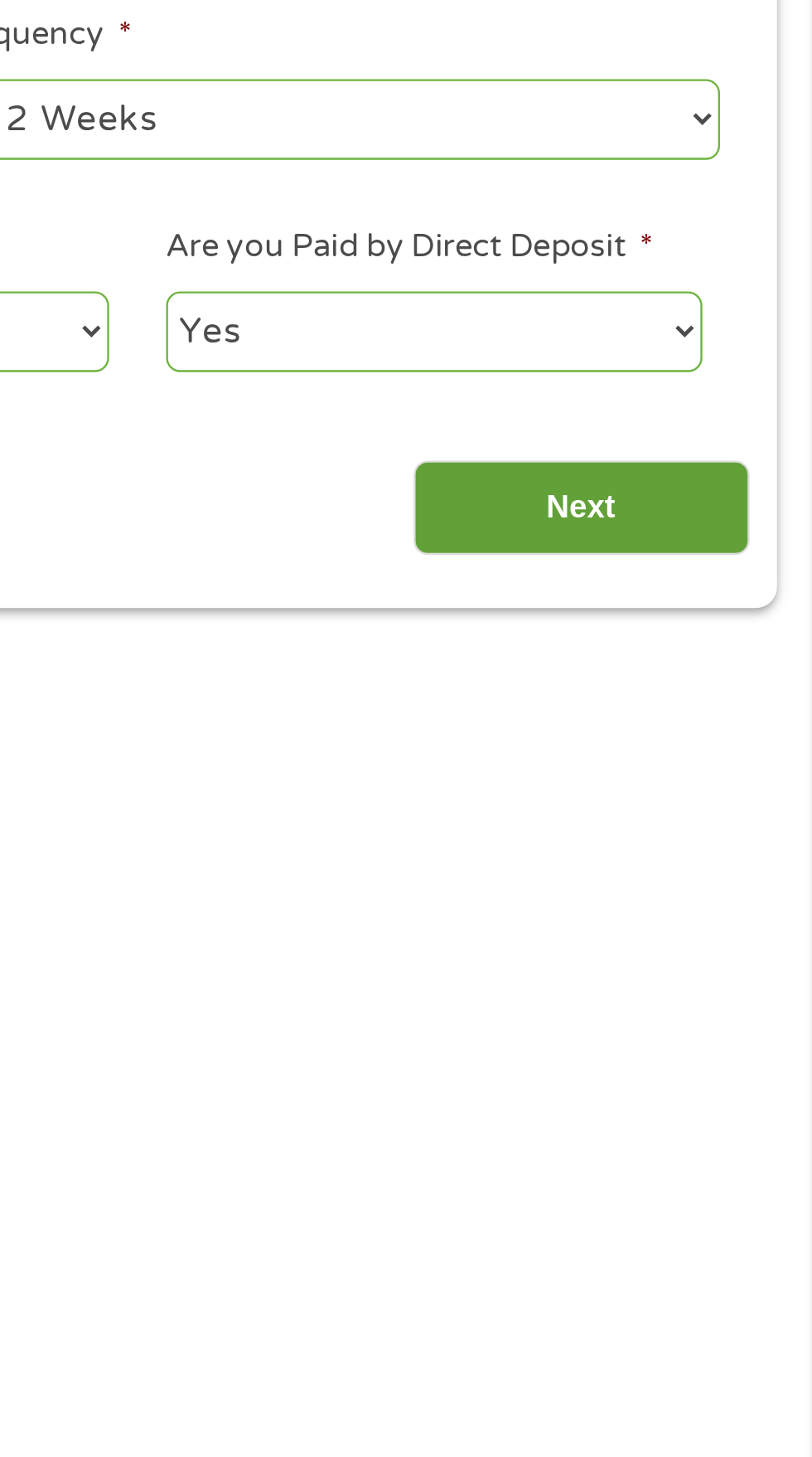
click at [730, 709] on input "Next" at bounding box center [715, 714] width 142 height 41
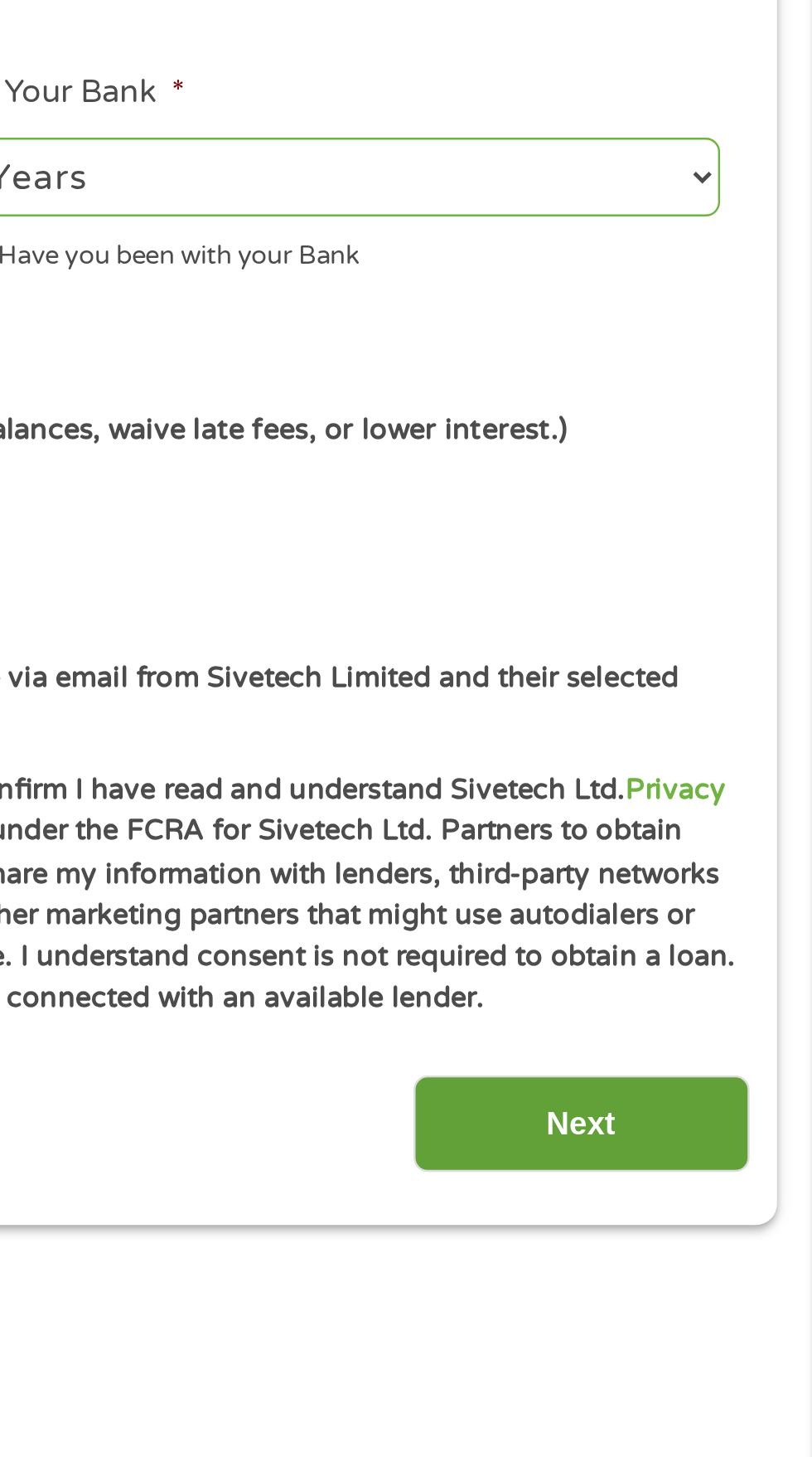
click at [730, 1096] on input "Next" at bounding box center [715, 1095] width 142 height 41
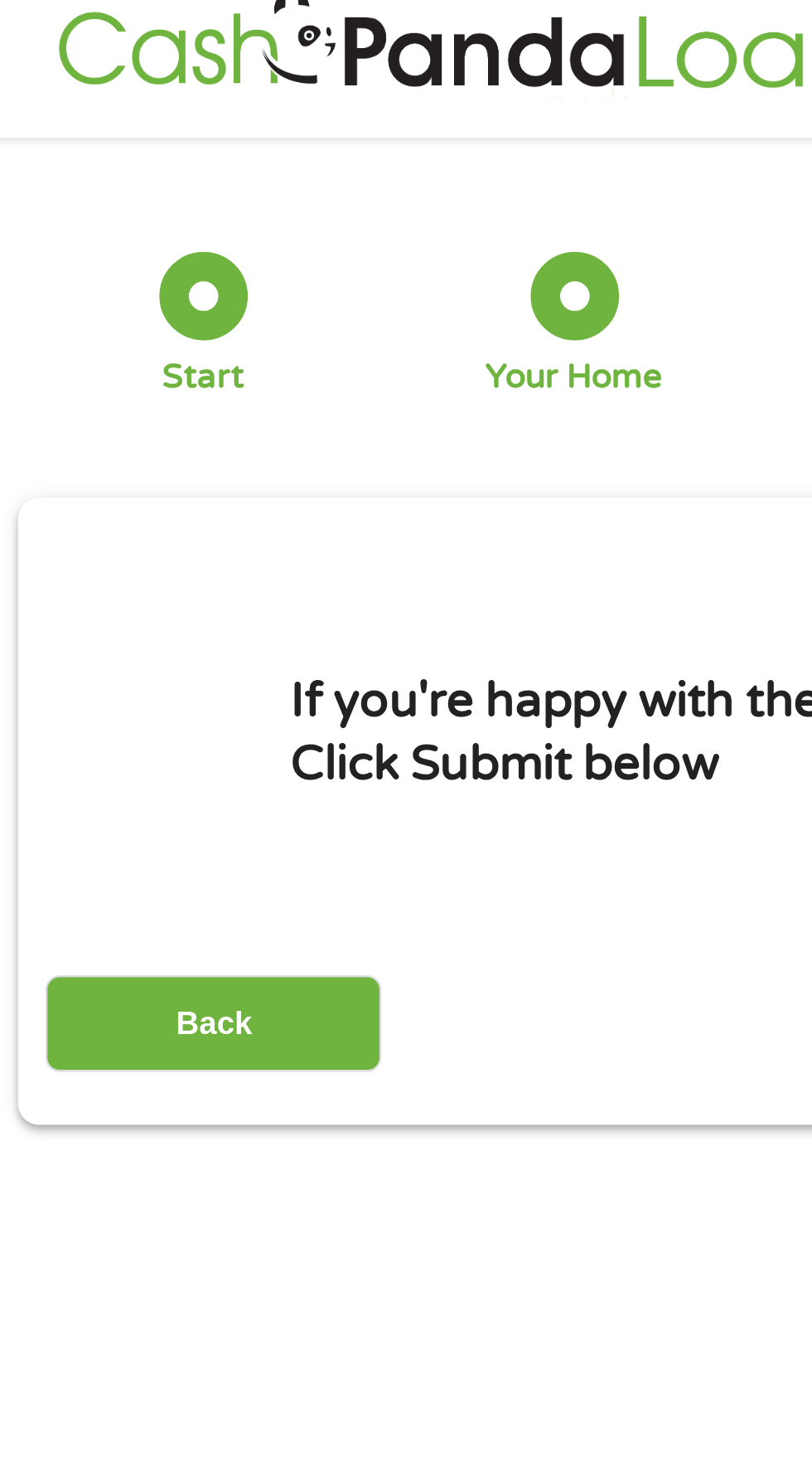
scroll to position [0, 0]
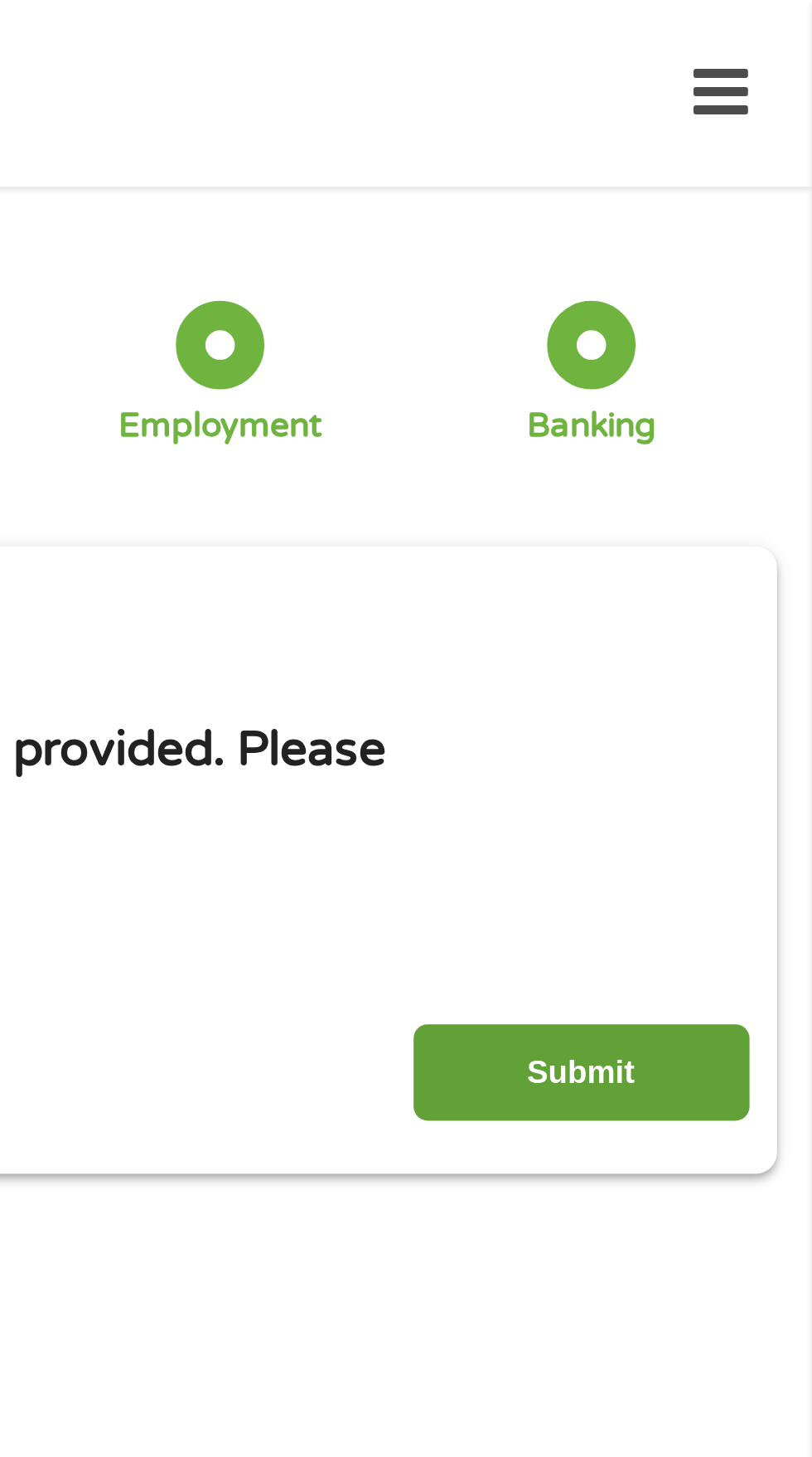
click at [742, 447] on input "Submit" at bounding box center [715, 453] width 142 height 41
